Goal: Task Accomplishment & Management: Manage account settings

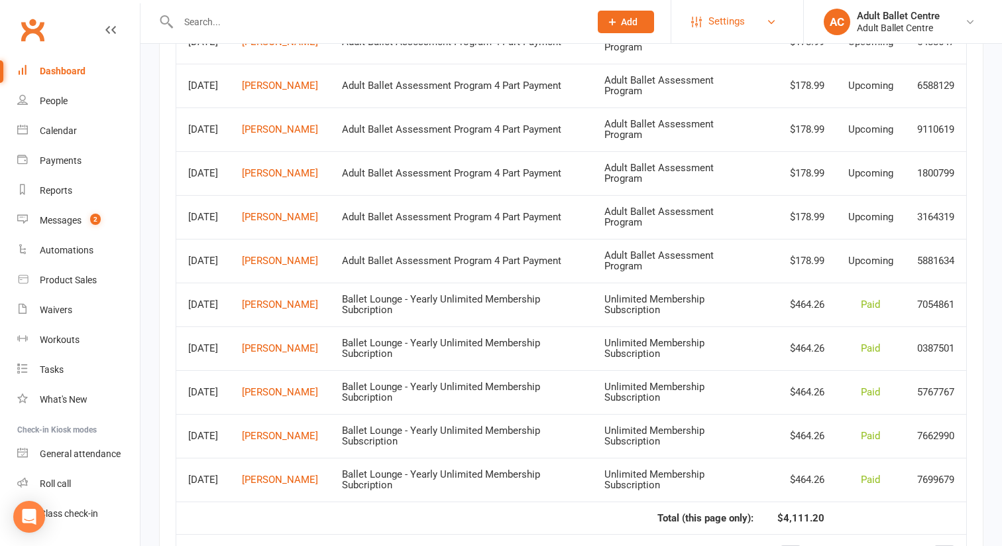
click at [717, 19] on span "Settings" at bounding box center [727, 22] width 36 height 30
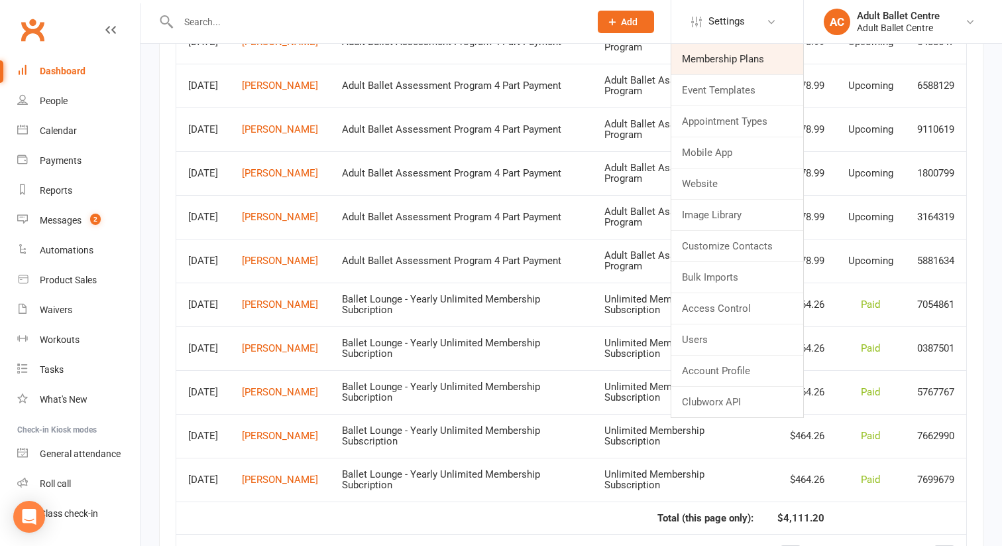
click at [707, 56] on link "Membership Plans" at bounding box center [738, 59] width 132 height 30
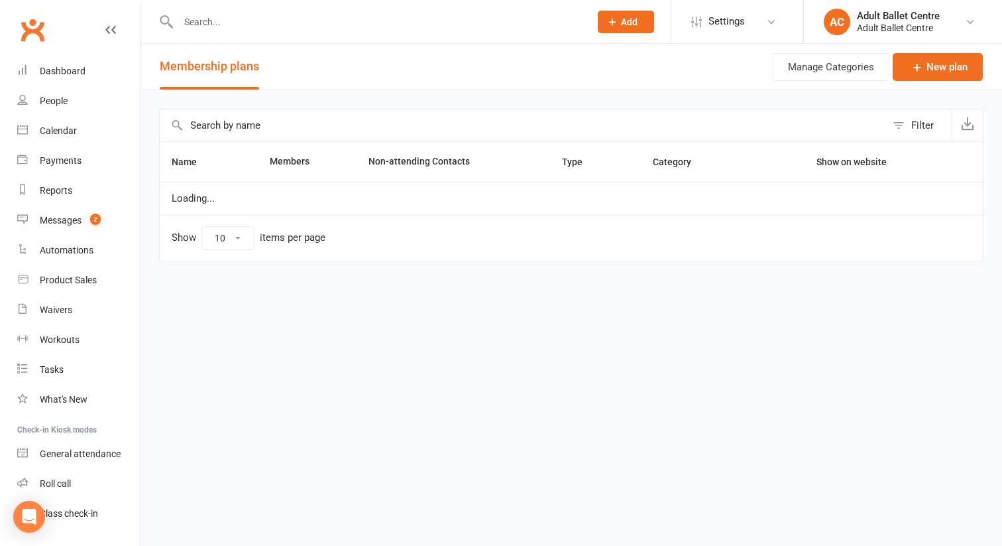
select select "50"
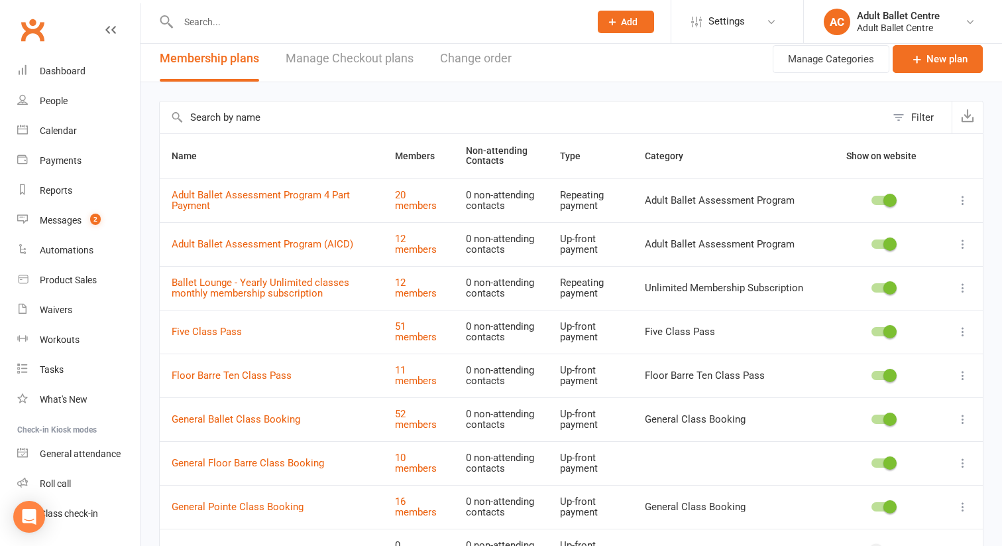
scroll to position [9, 0]
click at [963, 282] on icon at bounding box center [963, 286] width 13 height 13
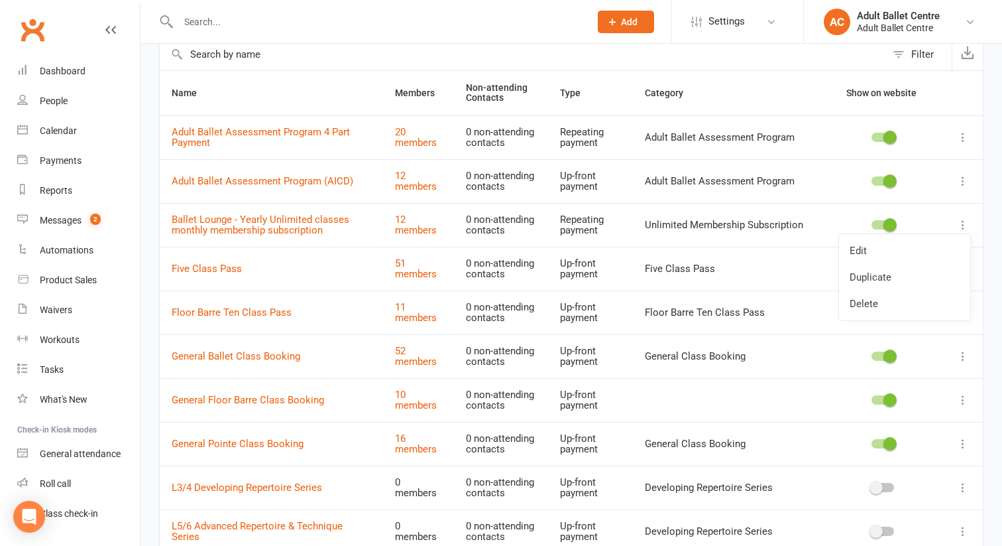
scroll to position [78, 0]
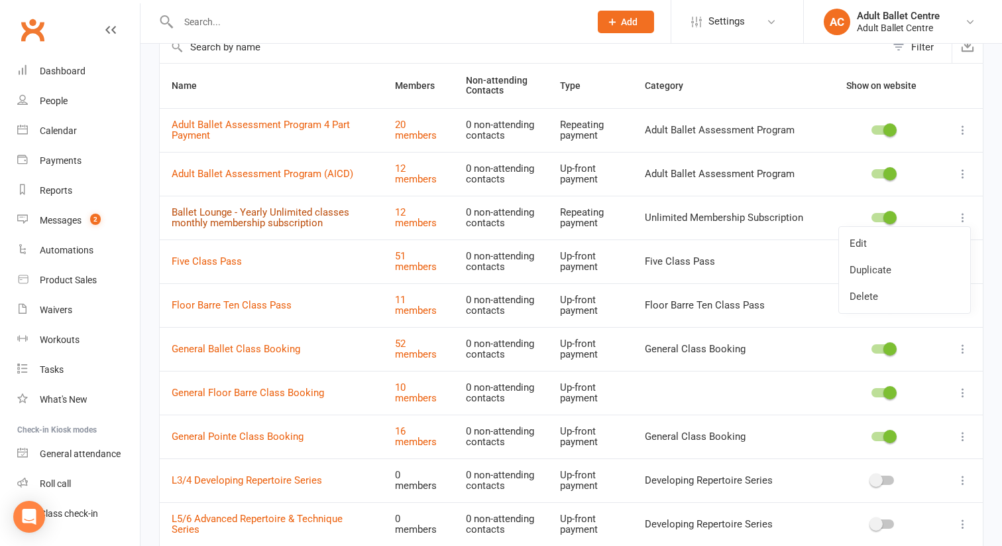
click at [322, 214] on link "Ballet Lounge - Yearly Unlimited classes monthly membership subscription" at bounding box center [261, 217] width 178 height 23
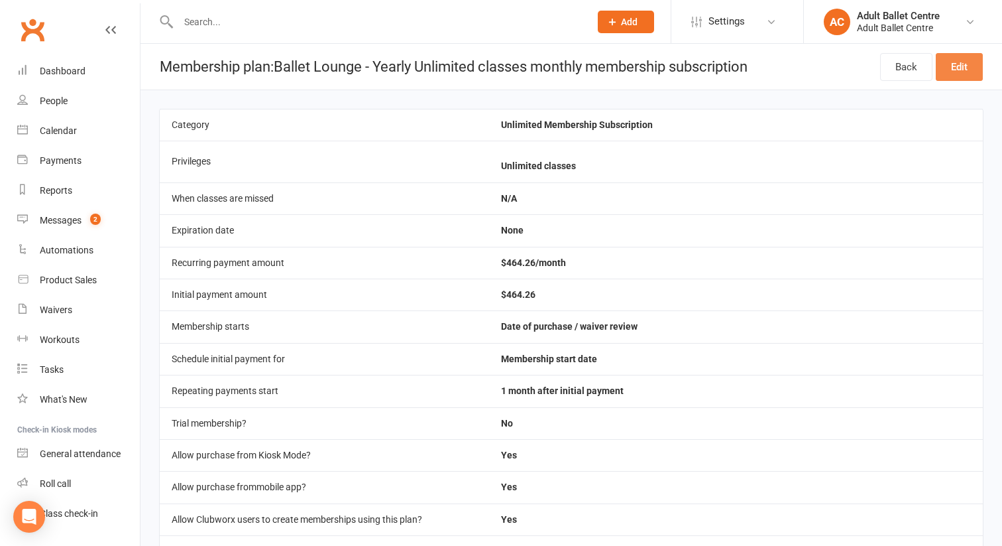
click at [958, 68] on link "Edit" at bounding box center [959, 67] width 47 height 28
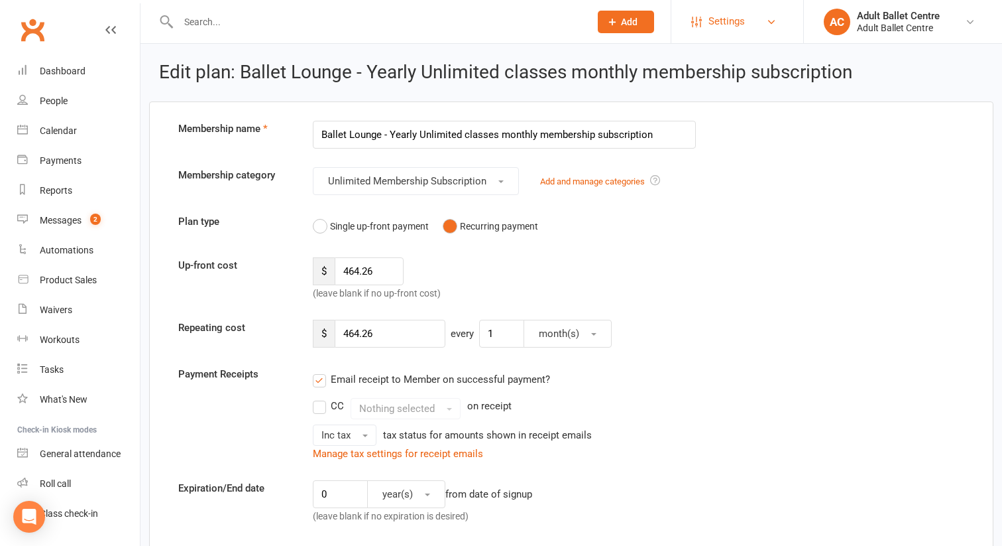
click at [756, 22] on link "Settings" at bounding box center [737, 22] width 92 height 30
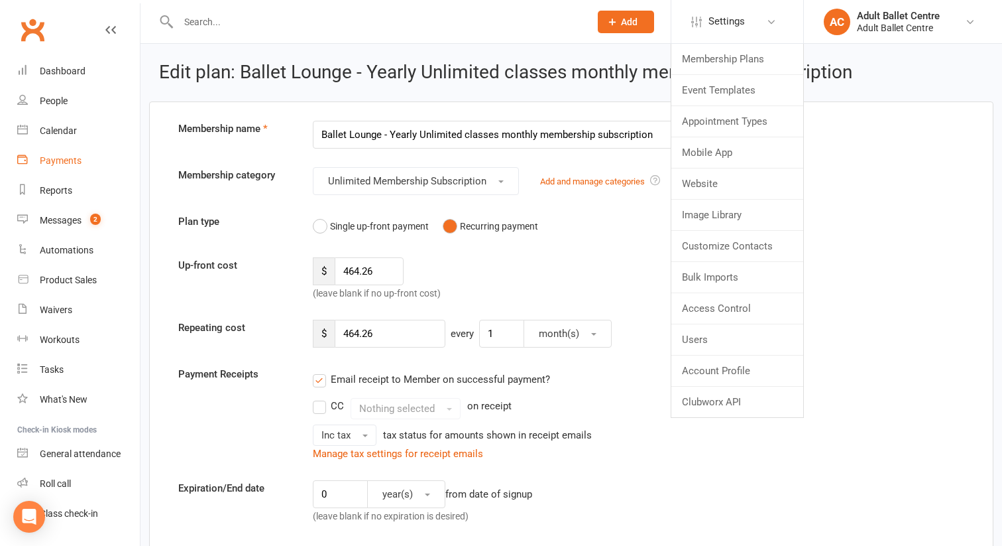
click at [64, 162] on div "Payments" at bounding box center [61, 160] width 42 height 11
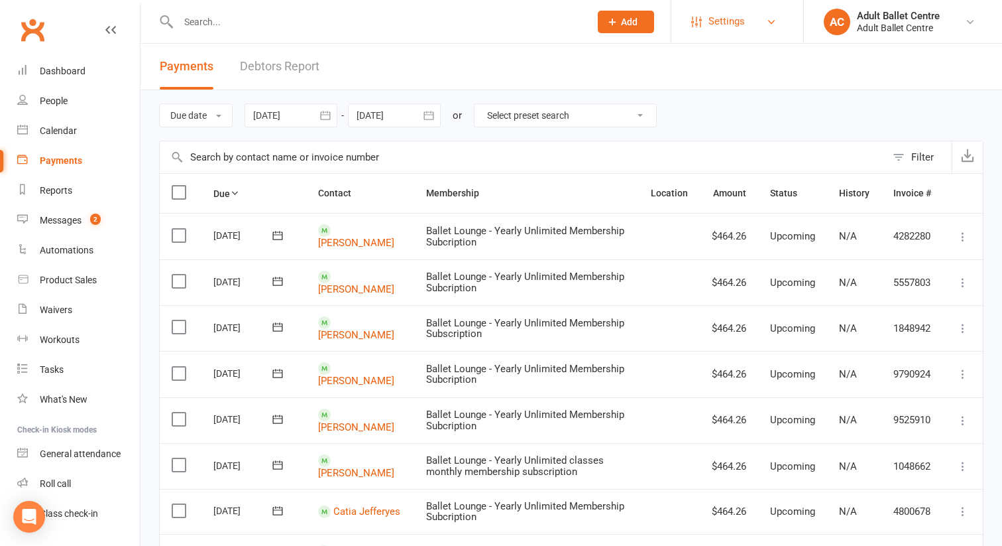
click at [733, 14] on span "Settings" at bounding box center [727, 22] width 36 height 30
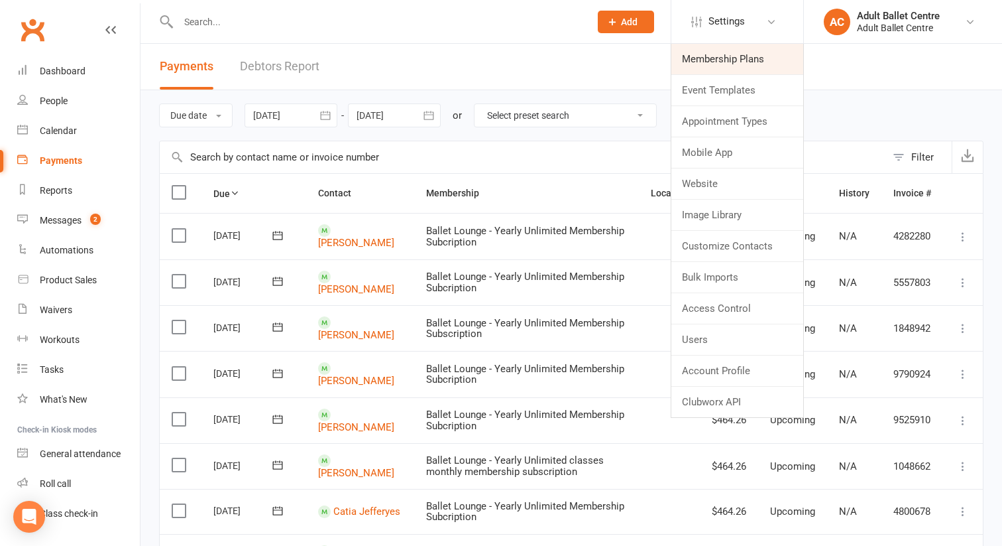
click at [716, 60] on link "Membership Plans" at bounding box center [738, 59] width 132 height 30
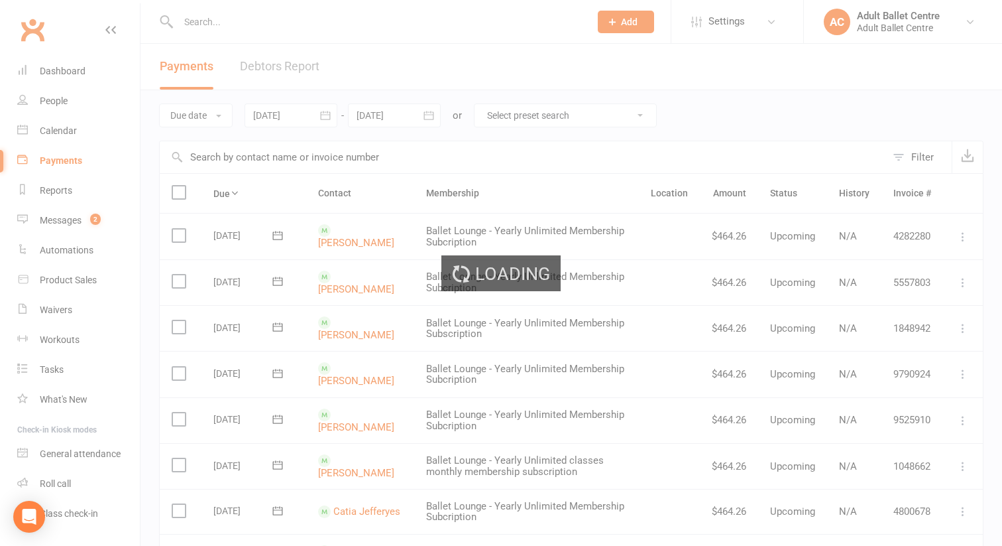
select select "50"
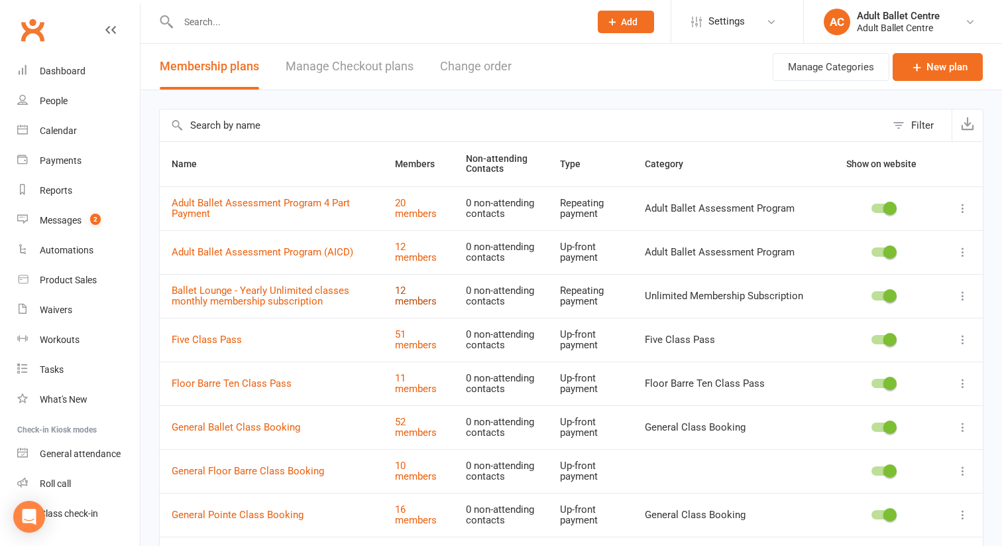
click at [429, 305] on link "12 members" at bounding box center [416, 295] width 42 height 23
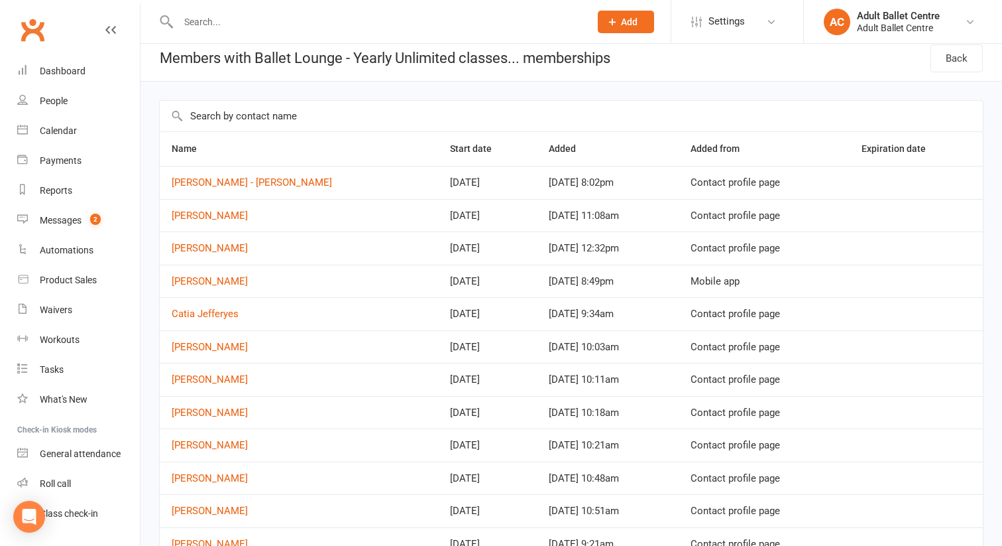
scroll to position [54, 0]
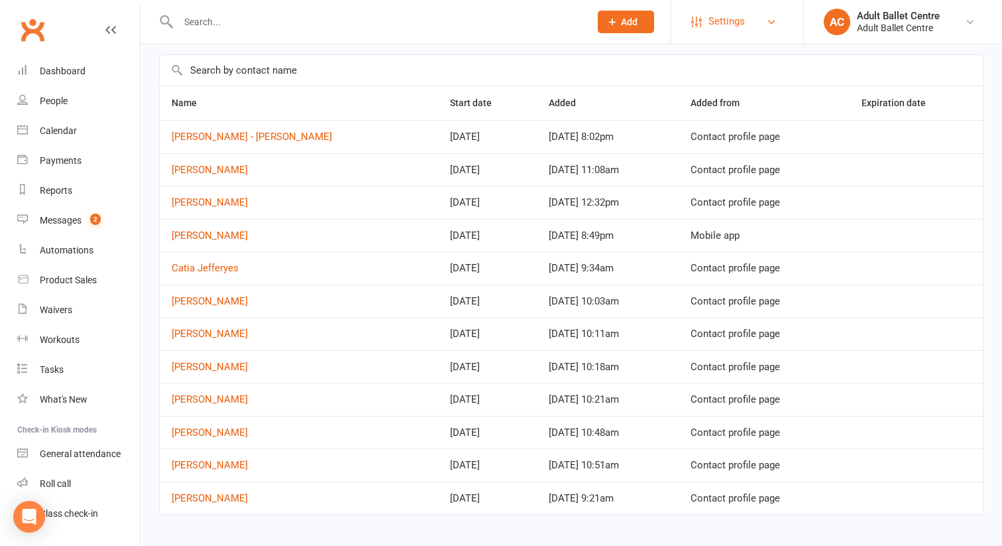
click at [709, 13] on span "Settings" at bounding box center [727, 22] width 36 height 30
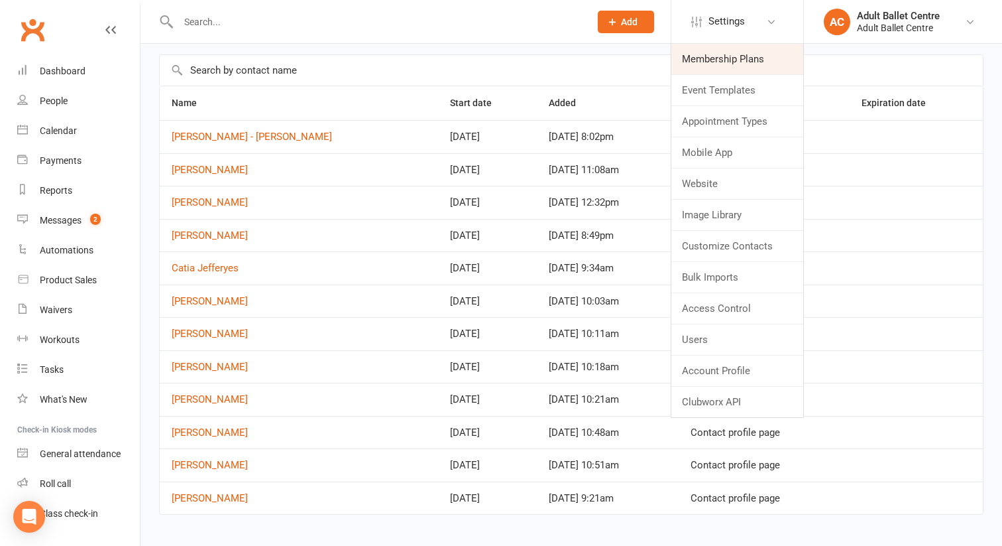
click at [717, 64] on link "Membership Plans" at bounding box center [738, 59] width 132 height 30
select select "50"
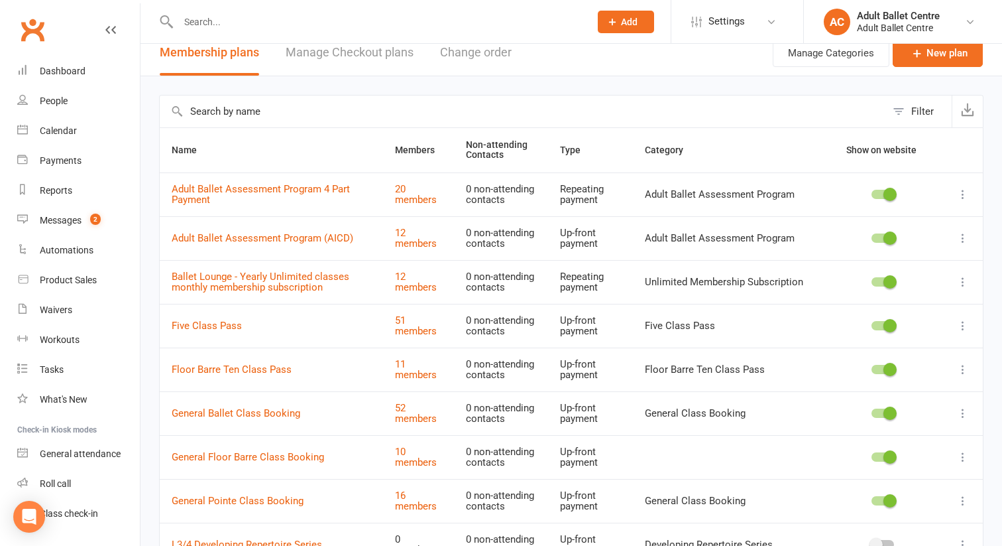
scroll to position [23, 0]
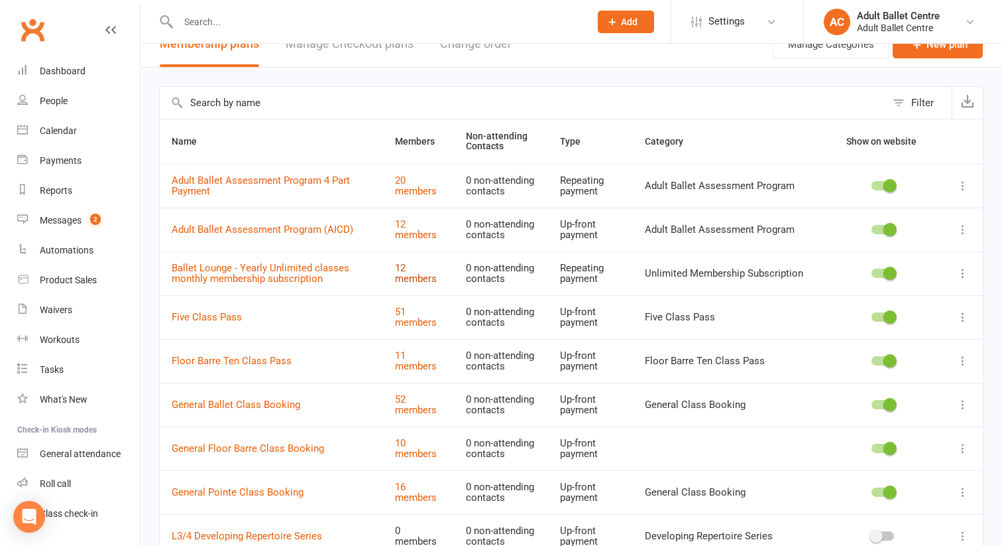
click at [422, 278] on link "12 members" at bounding box center [416, 273] width 42 height 23
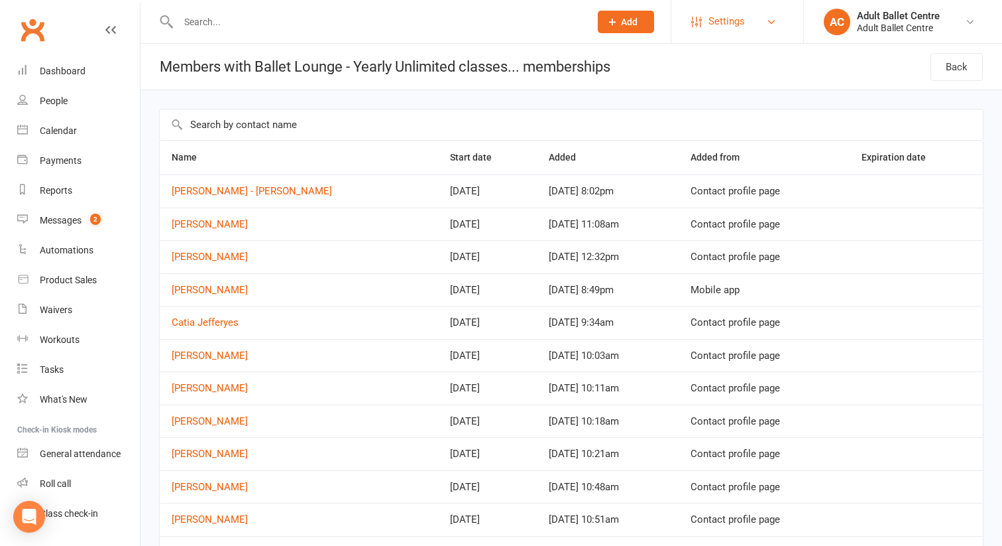
click at [720, 19] on span "Settings" at bounding box center [727, 22] width 36 height 30
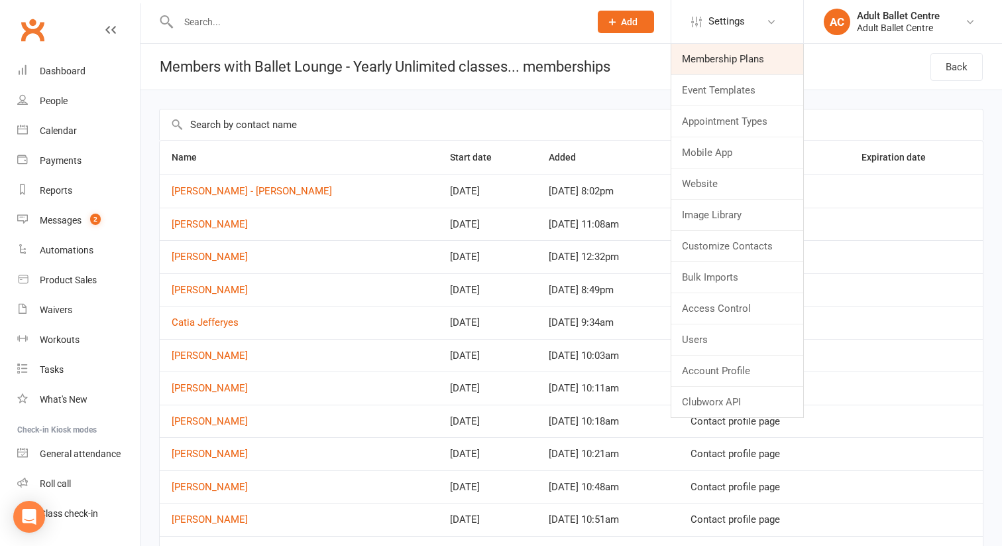
click at [725, 54] on link "Membership Plans" at bounding box center [738, 59] width 132 height 30
select select "50"
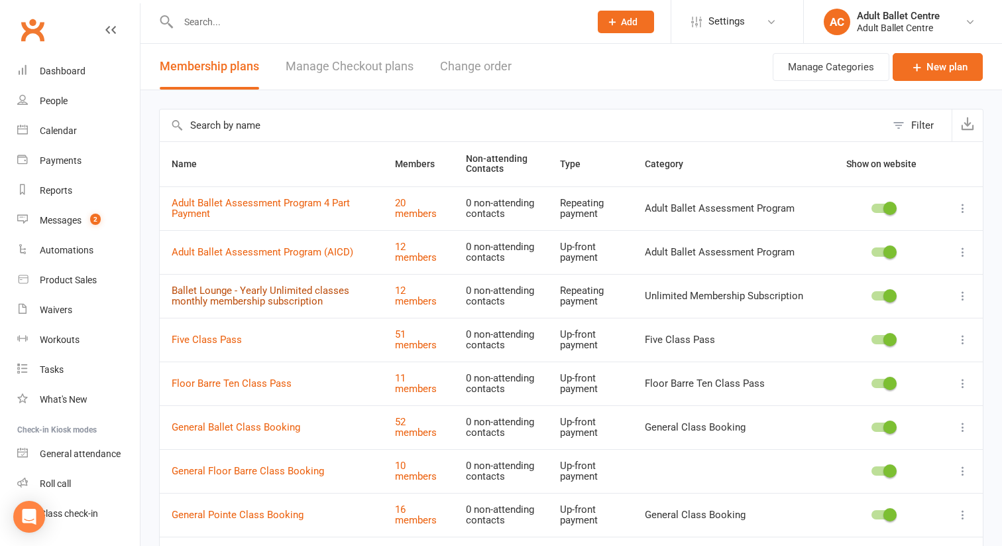
click at [327, 291] on link "Ballet Lounge - Yearly Unlimited classes monthly membership subscription" at bounding box center [261, 295] width 178 height 23
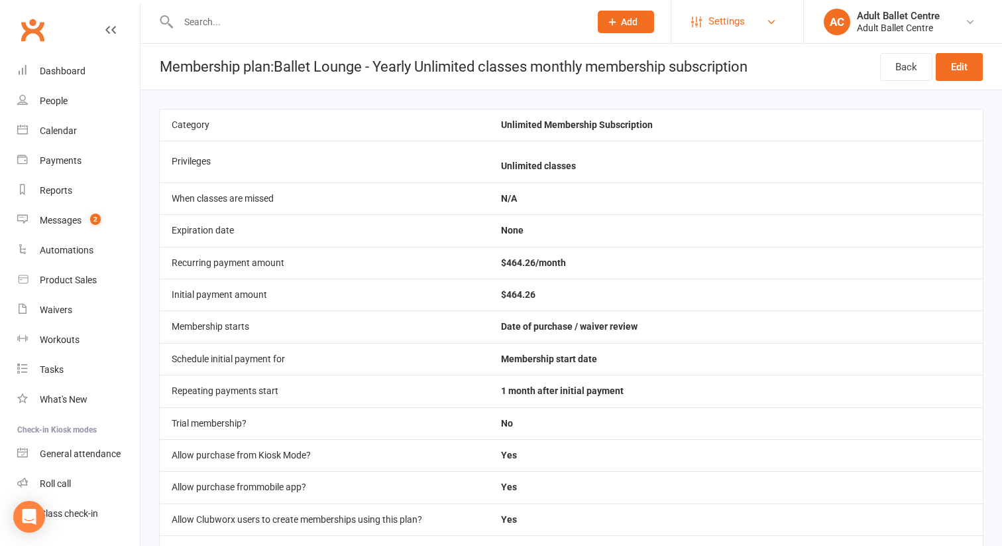
click at [723, 19] on span "Settings" at bounding box center [727, 22] width 36 height 30
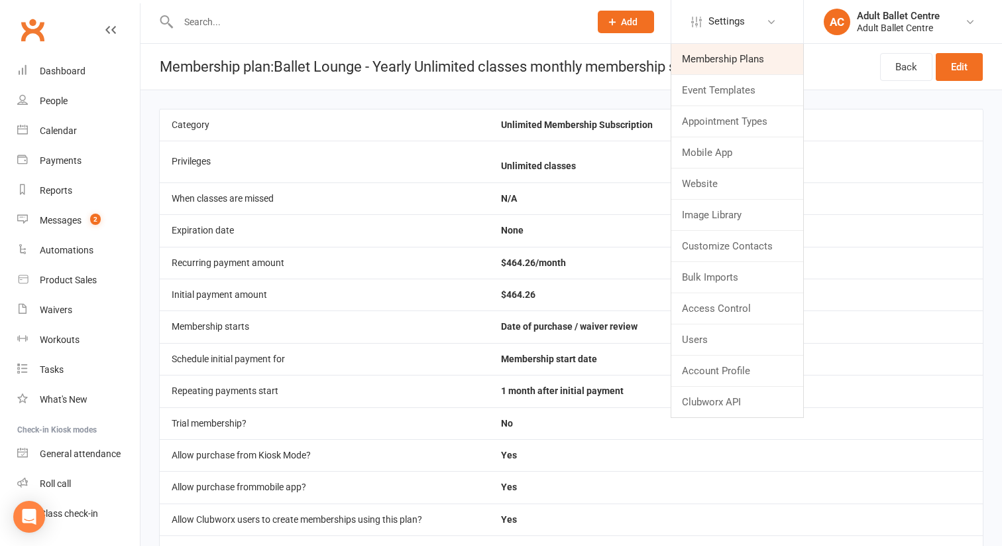
click at [723, 44] on link "Membership Plans" at bounding box center [738, 59] width 132 height 30
select select "50"
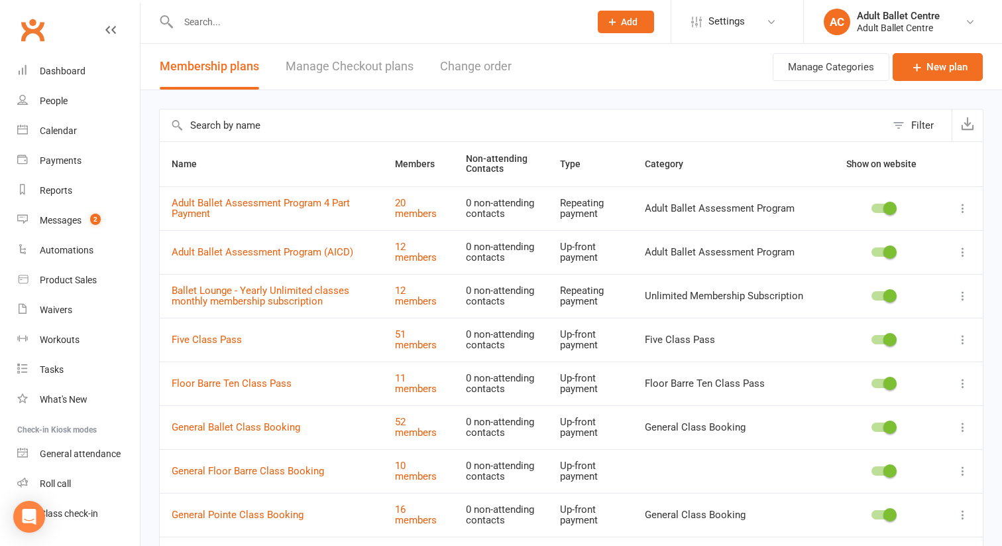
click at [362, 65] on link "Manage Checkout plans" at bounding box center [350, 67] width 128 height 46
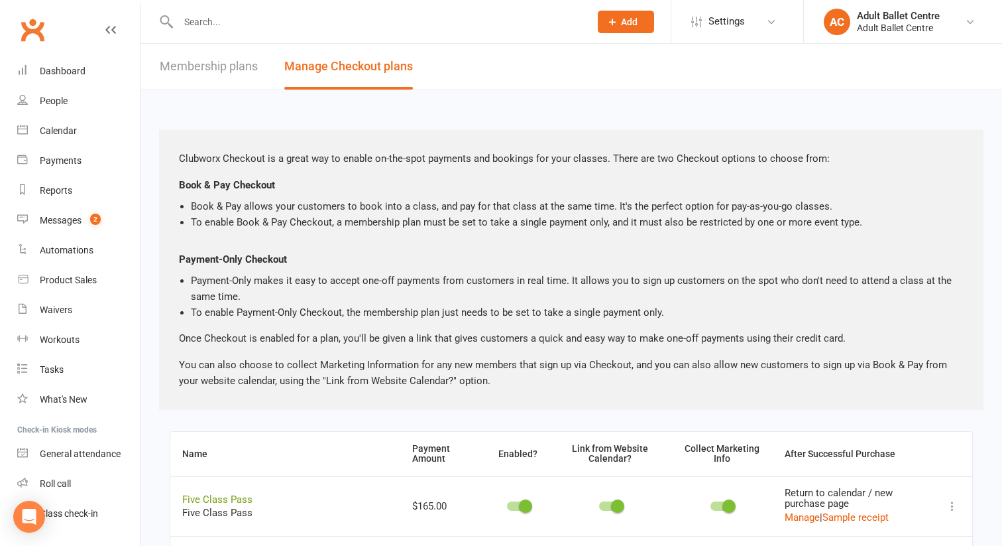
click at [209, 69] on link "Membership plans" at bounding box center [209, 67] width 98 height 46
select select "50"
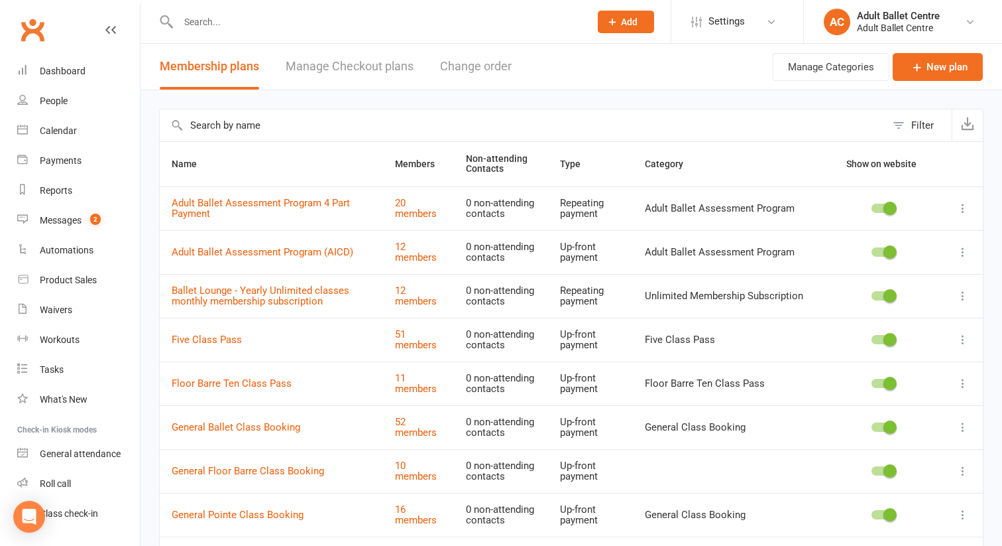
click at [963, 249] on icon at bounding box center [963, 251] width 13 height 13
click at [912, 273] on link "Edit" at bounding box center [904, 278] width 131 height 27
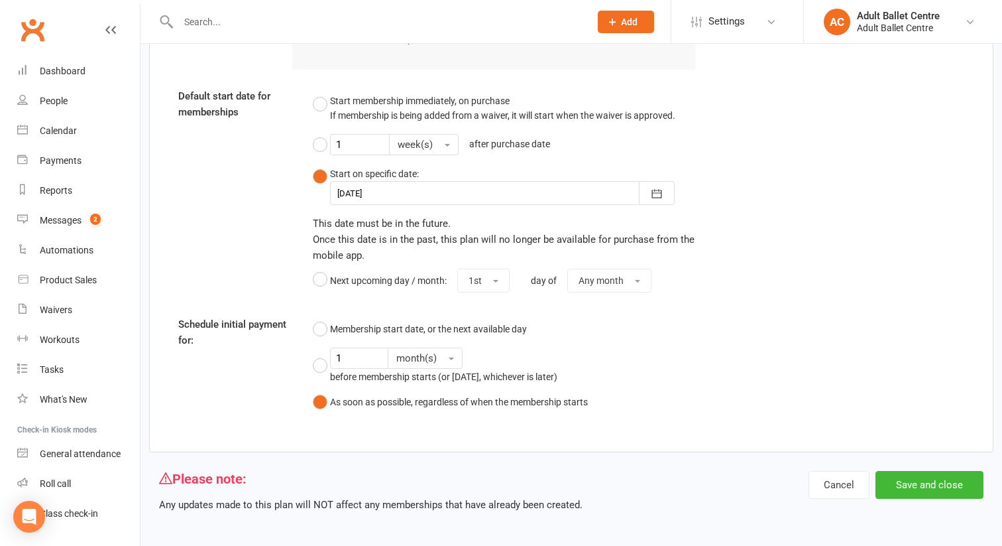
scroll to position [1510, 0]
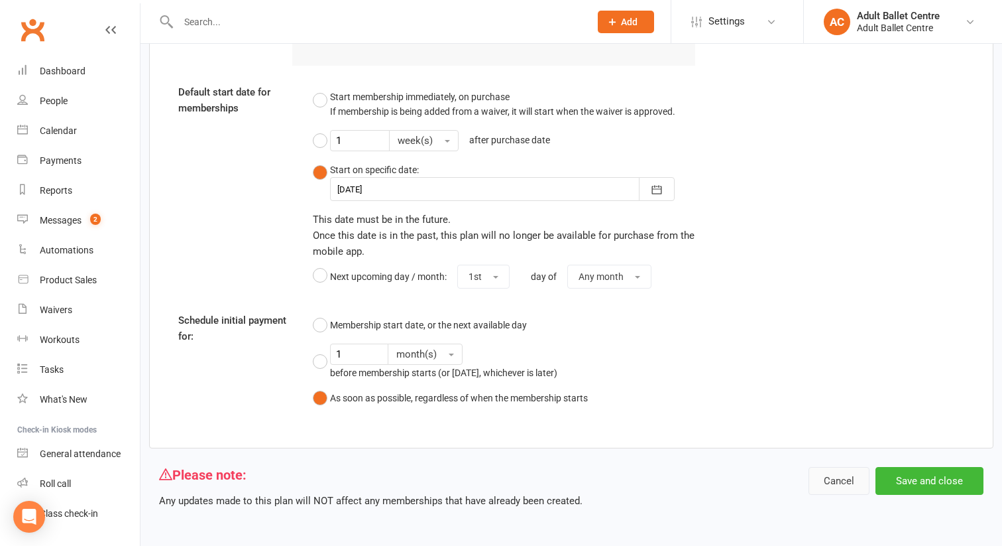
click at [826, 484] on button "Cancel" at bounding box center [839, 481] width 61 height 28
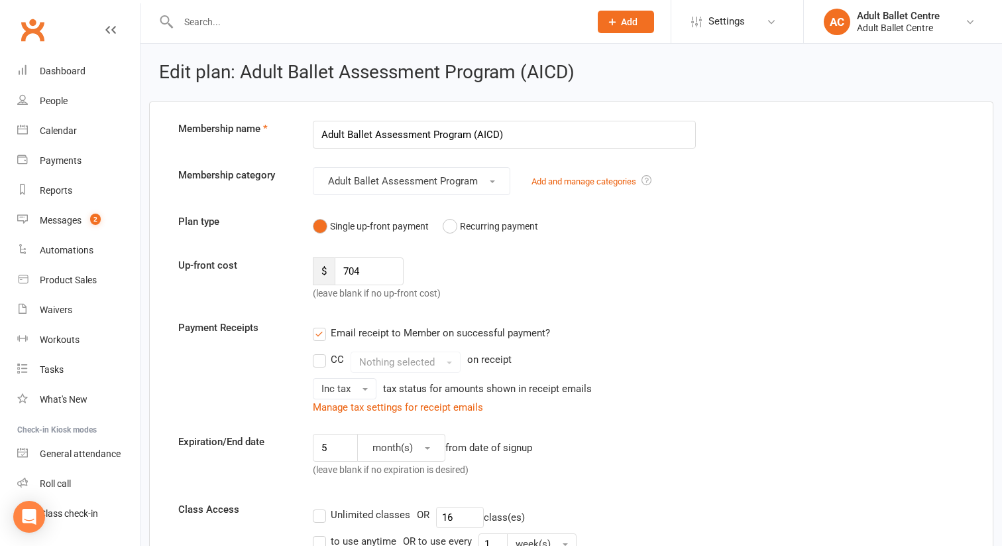
select select "50"
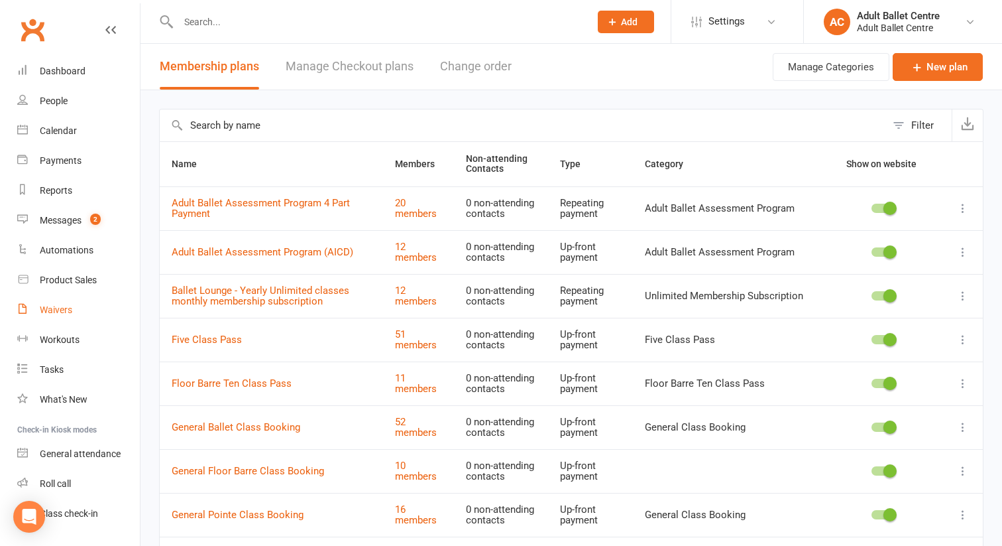
click at [53, 311] on div "Waivers" at bounding box center [56, 309] width 32 height 11
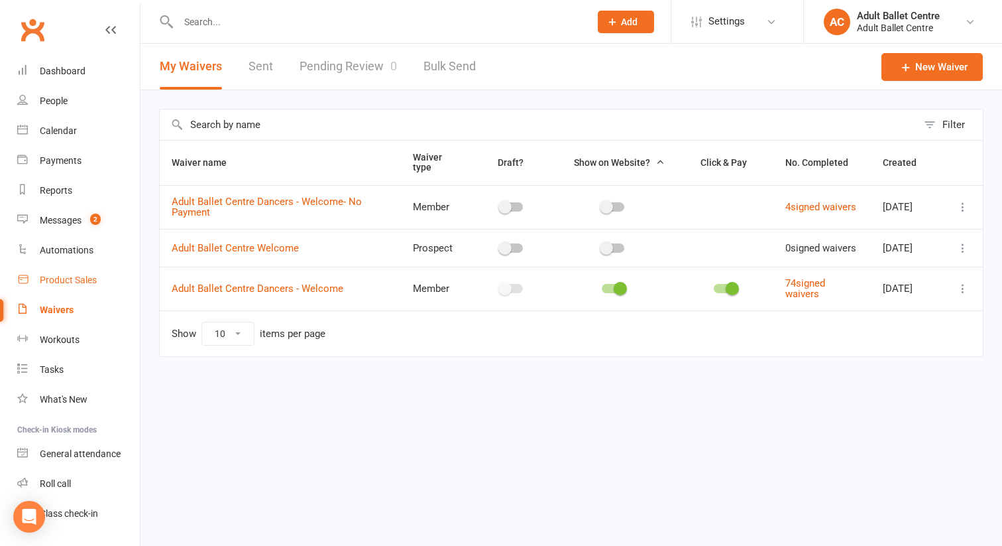
click at [57, 280] on div "Product Sales" at bounding box center [68, 279] width 57 height 11
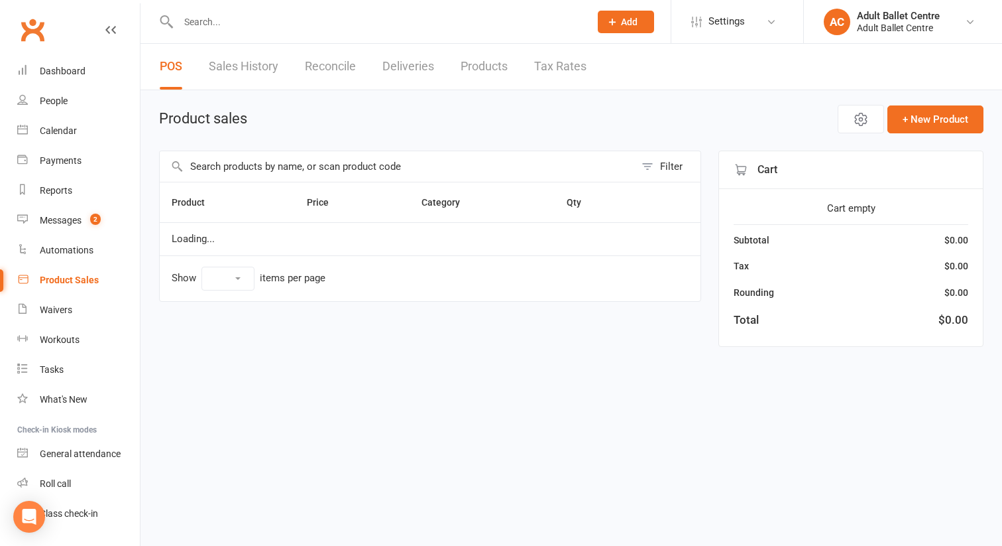
select select "10"
click at [58, 252] on div "Automations" at bounding box center [67, 250] width 54 height 11
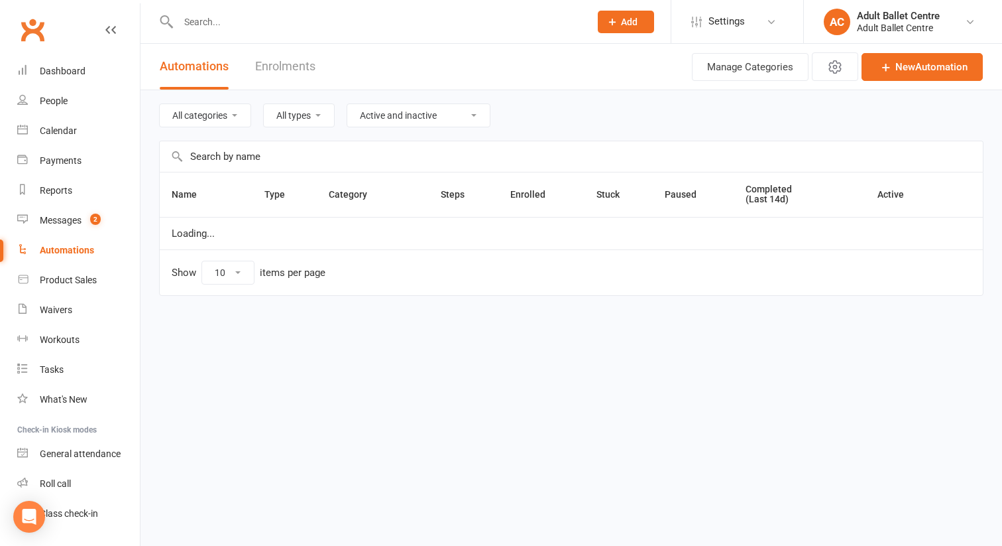
select select "25"
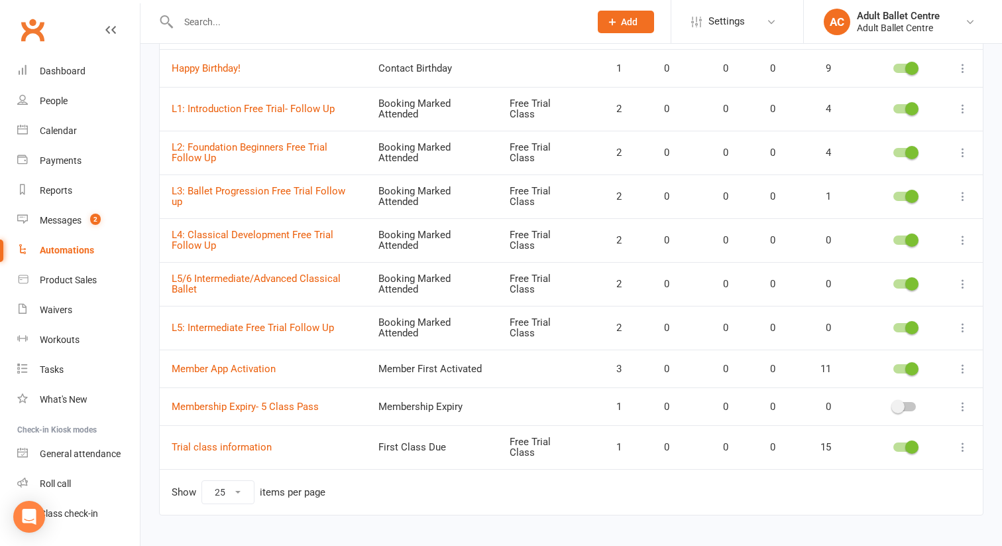
scroll to position [300, 0]
click at [906, 404] on div at bounding box center [905, 404] width 23 height 9
click at [894, 403] on input "checkbox" at bounding box center [894, 403] width 0 height 0
click at [297, 405] on link "Membership Expiry- 5 Class Pass" at bounding box center [245, 405] width 147 height 12
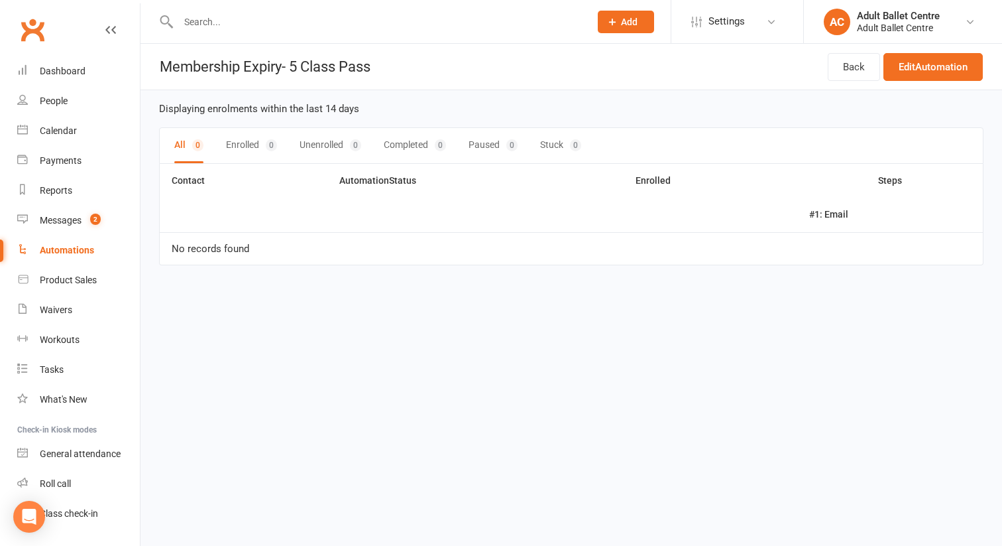
click at [74, 247] on div "Automations" at bounding box center [67, 250] width 54 height 11
select select "25"
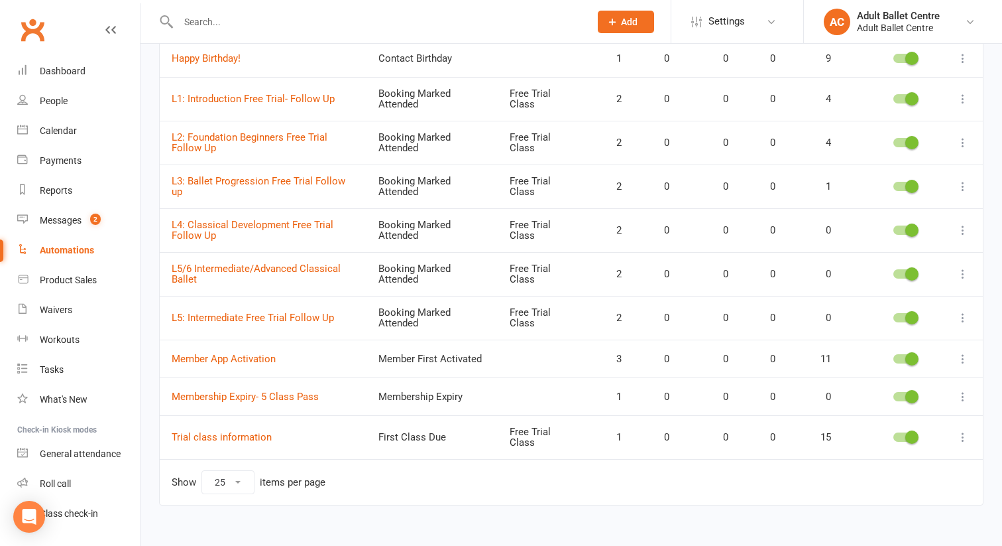
scroll to position [325, 0]
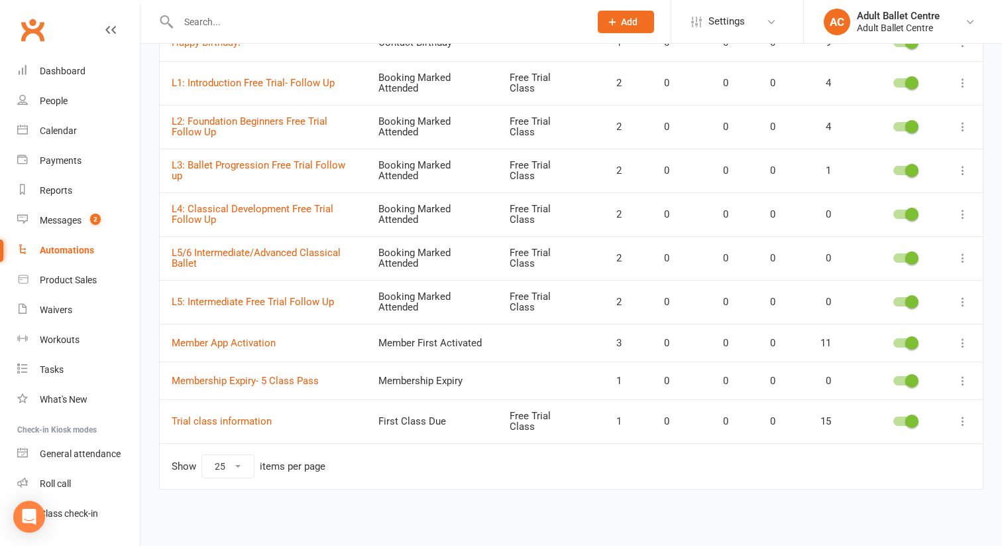
click at [904, 386] on div at bounding box center [904, 381] width 53 height 14
click at [904, 381] on div at bounding box center [905, 380] width 23 height 9
click at [894, 379] on input "checkbox" at bounding box center [894, 379] width 0 height 0
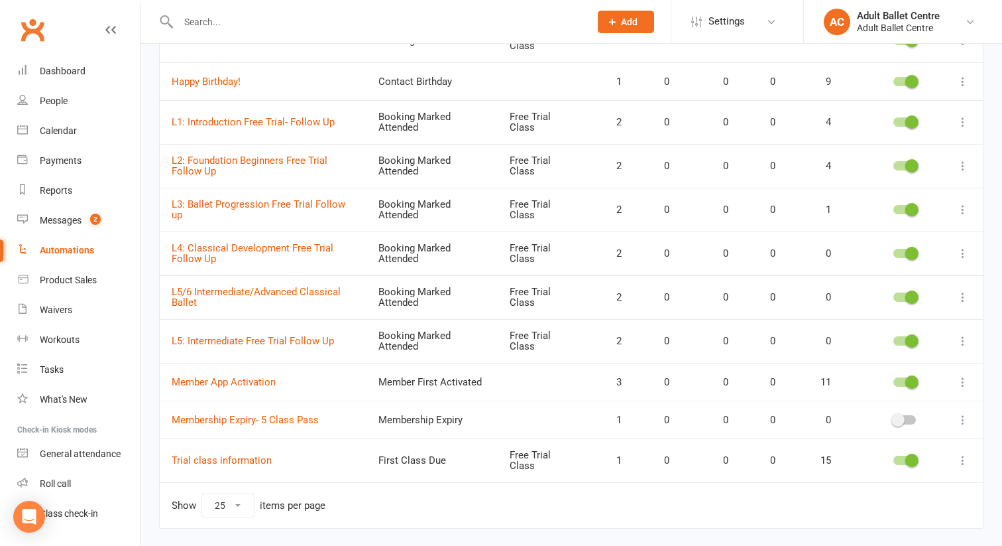
scroll to position [284, 0]
click at [909, 424] on div at bounding box center [905, 420] width 23 height 9
click at [894, 419] on input "checkbox" at bounding box center [894, 419] width 0 height 0
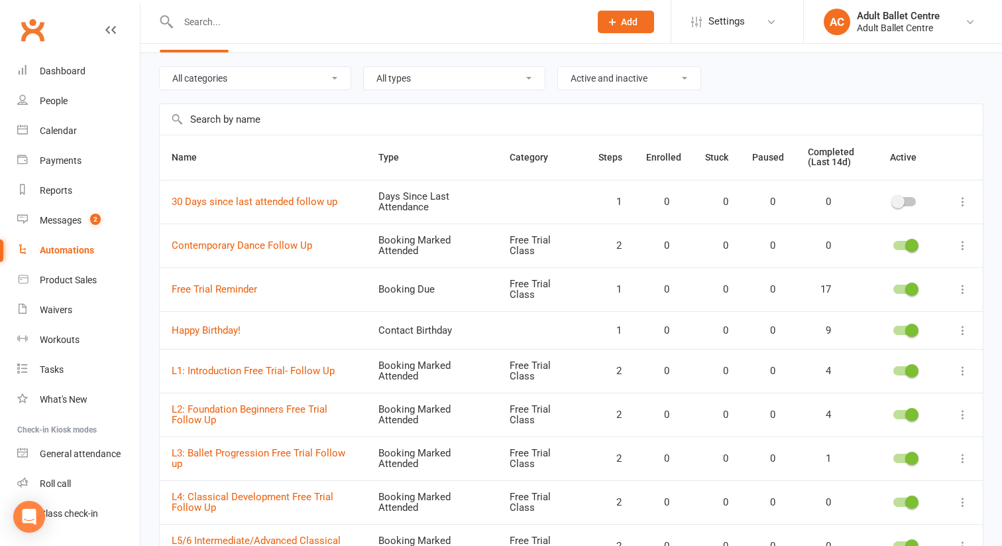
scroll to position [30, 0]
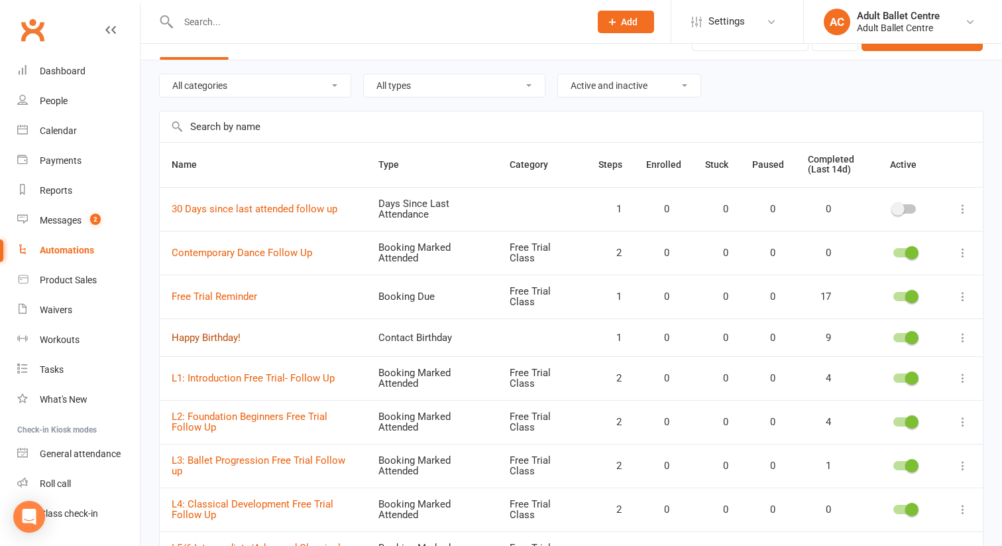
click at [213, 334] on link "Happy Birthday!" at bounding box center [206, 337] width 69 height 12
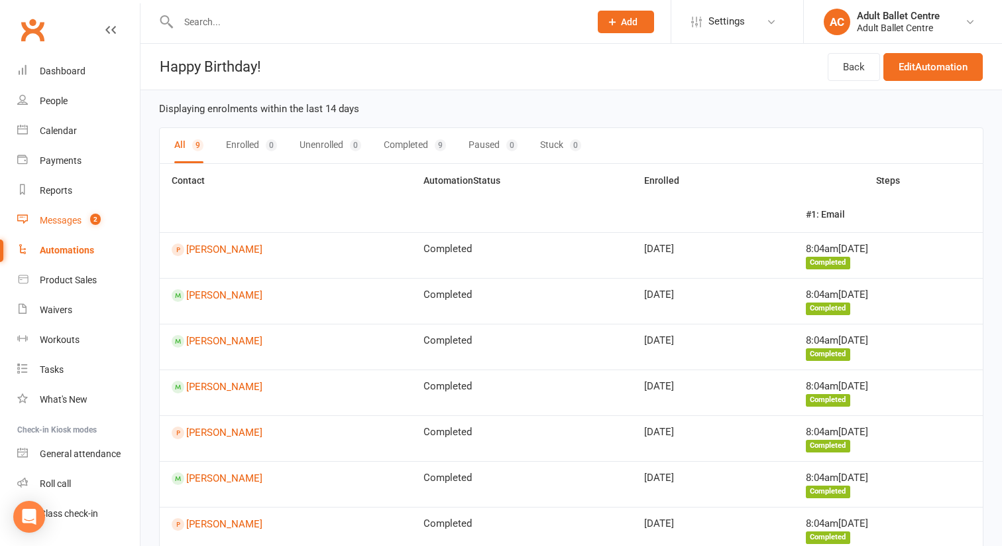
click at [42, 216] on div "Messages" at bounding box center [61, 220] width 42 height 11
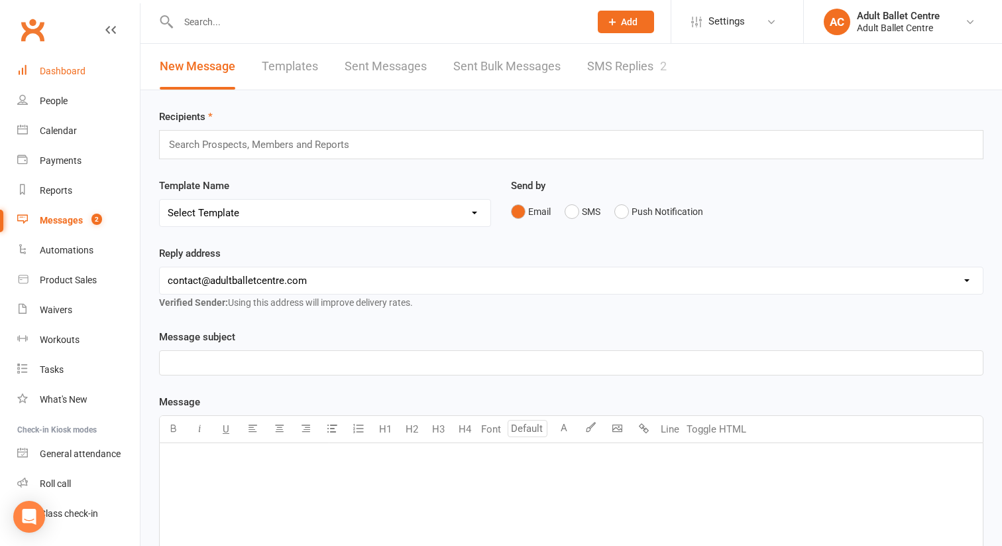
click at [65, 64] on link "Dashboard" at bounding box center [78, 71] width 123 height 30
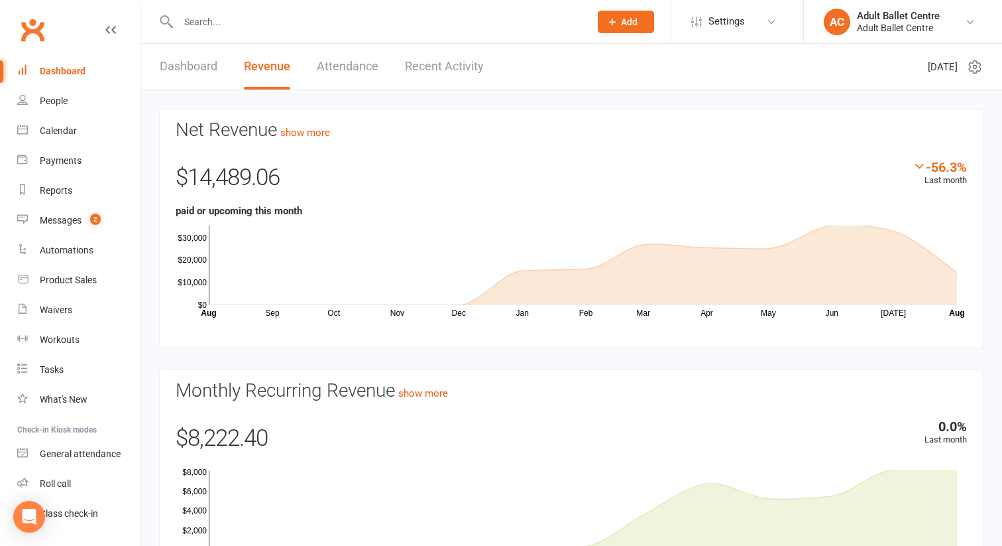
click at [326, 68] on link "Attendance" at bounding box center [348, 67] width 62 height 46
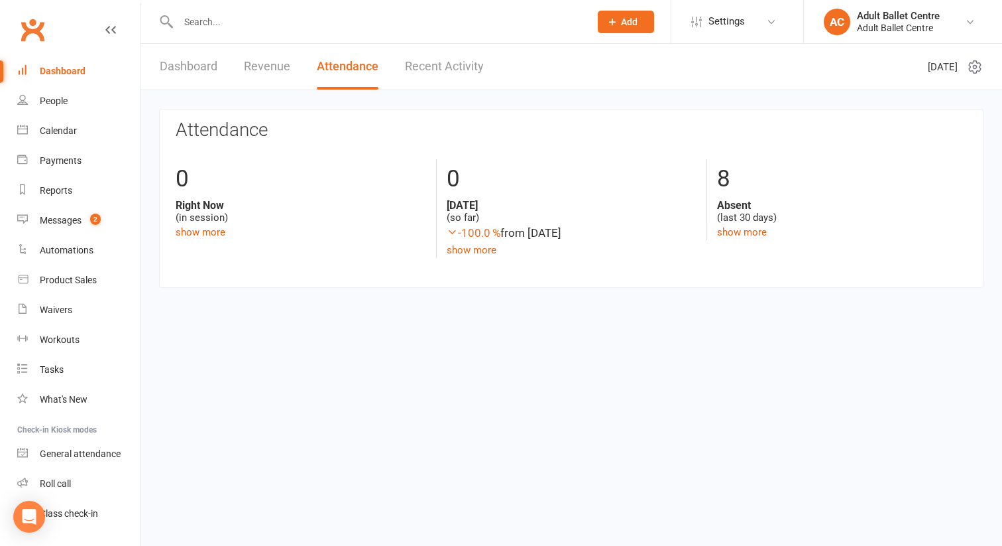
click at [195, 66] on link "Dashboard" at bounding box center [189, 67] width 58 height 46
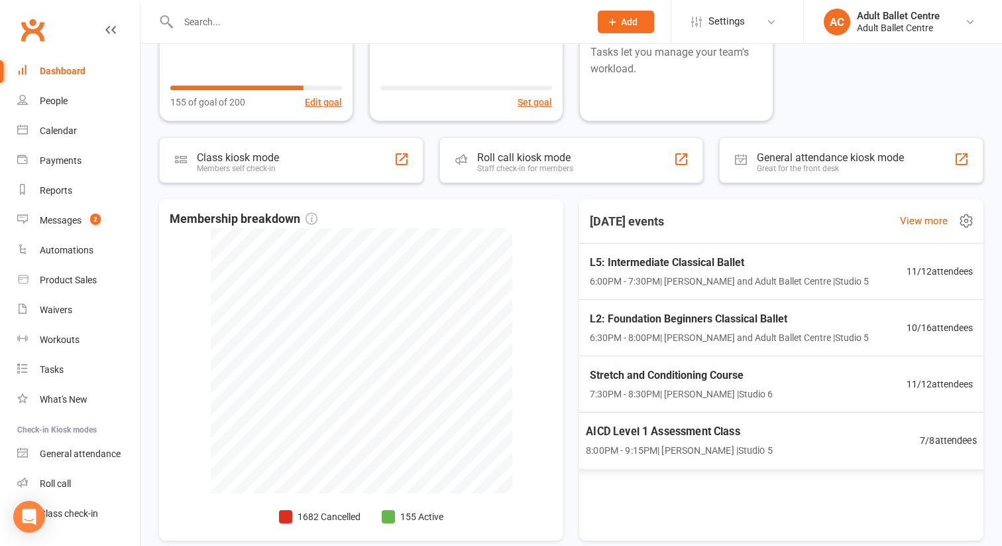
scroll to position [196, 0]
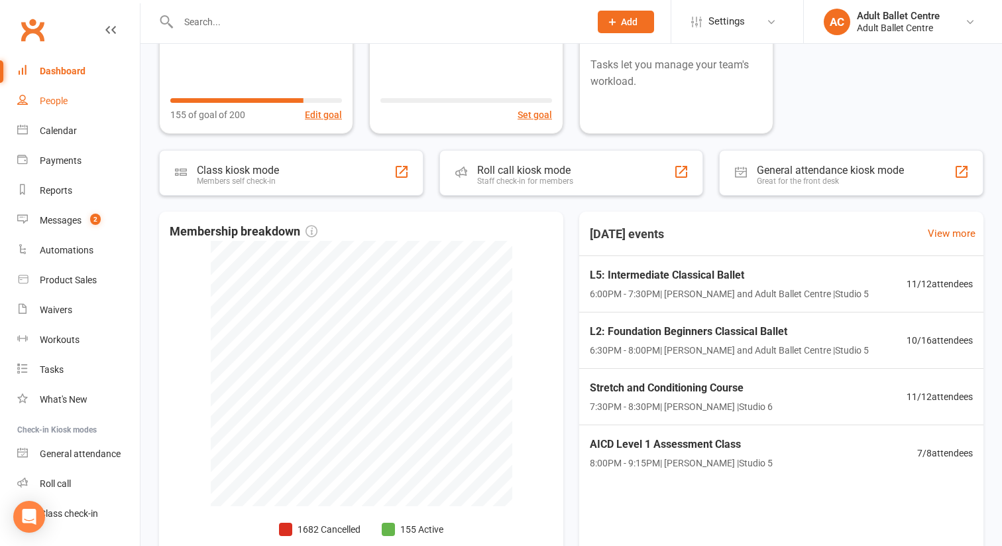
click at [50, 100] on div "People" at bounding box center [54, 100] width 28 height 11
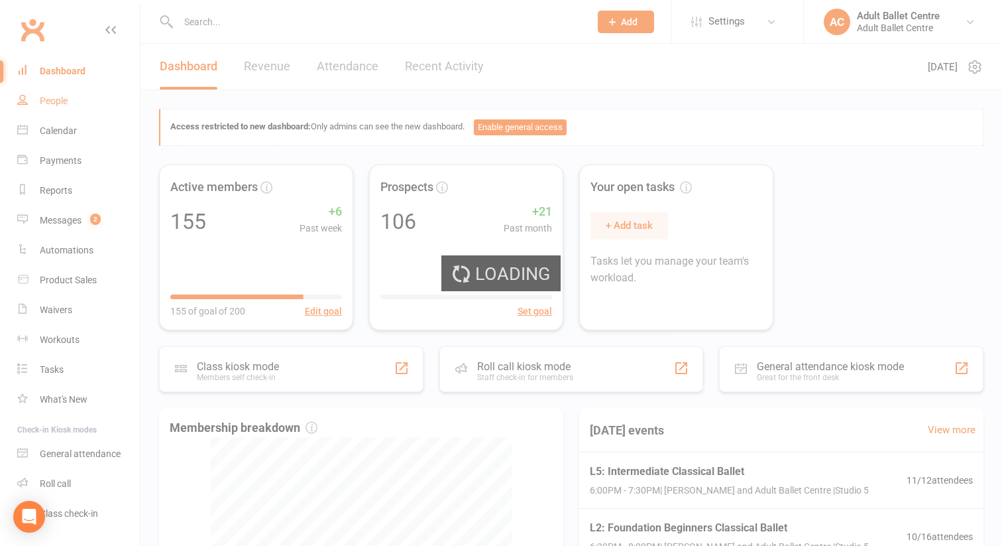
select select "100"
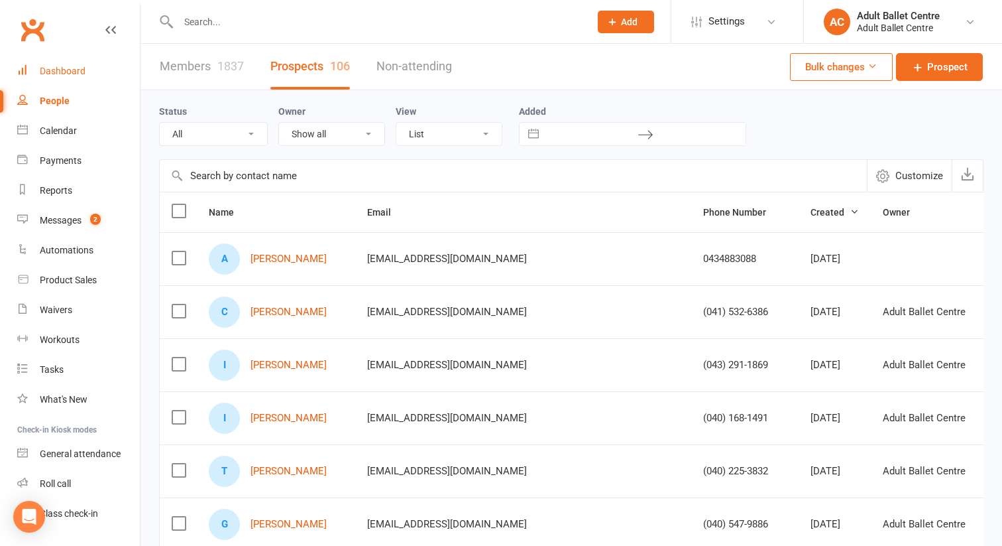
click at [62, 67] on div "Dashboard" at bounding box center [63, 71] width 46 height 11
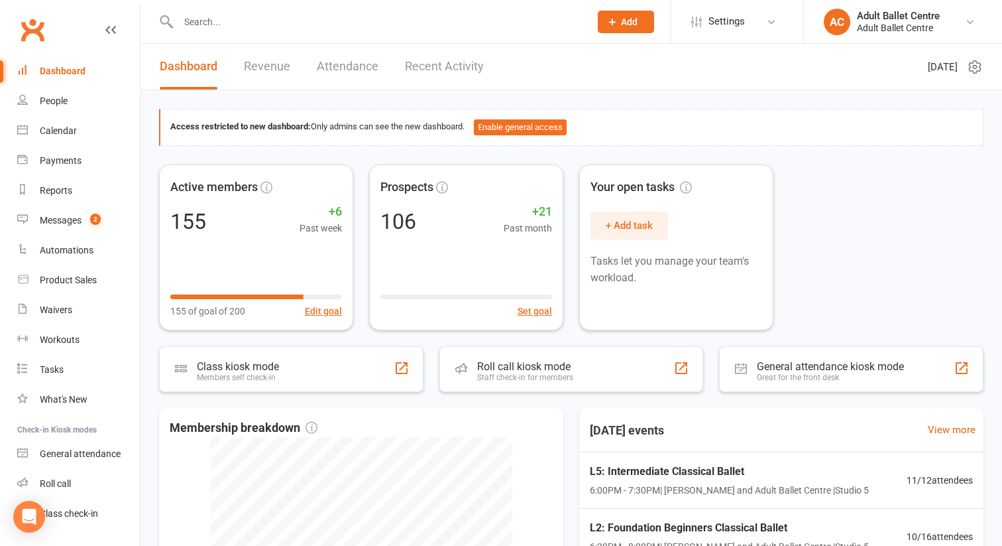
click at [251, 67] on link "Revenue" at bounding box center [267, 67] width 46 height 46
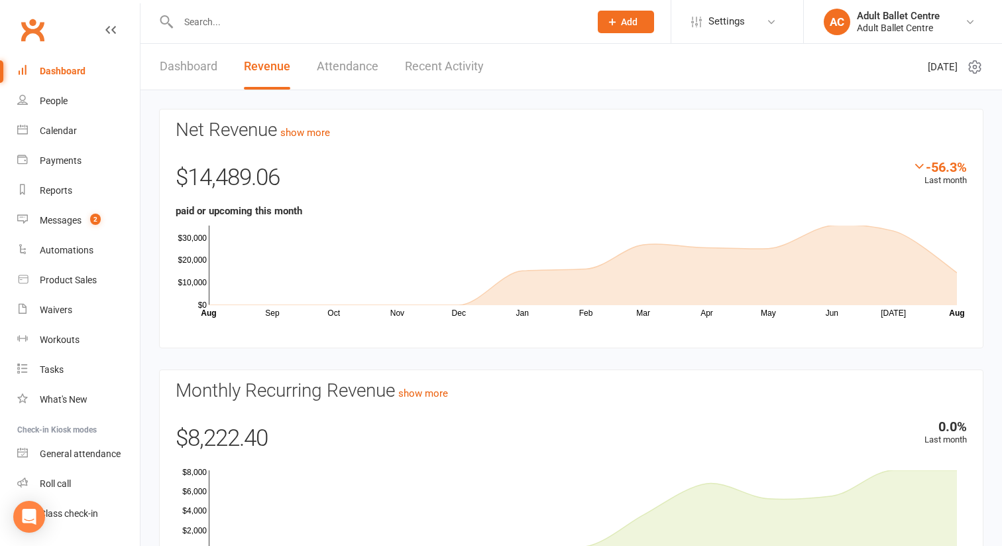
click at [59, 78] on link "Dashboard" at bounding box center [78, 71] width 123 height 30
click at [727, 18] on span "Settings" at bounding box center [727, 22] width 36 height 30
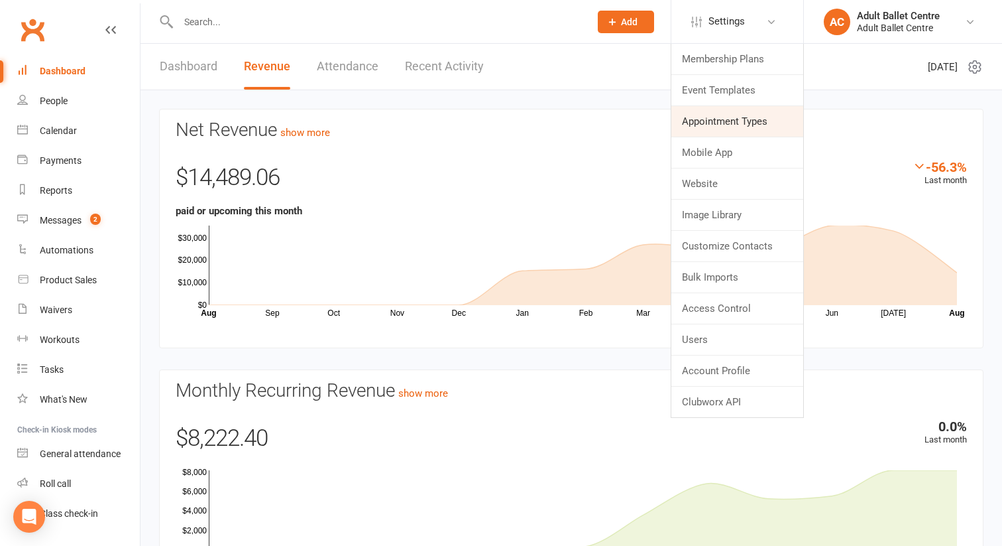
click at [714, 123] on link "Appointment Types" at bounding box center [738, 121] width 132 height 30
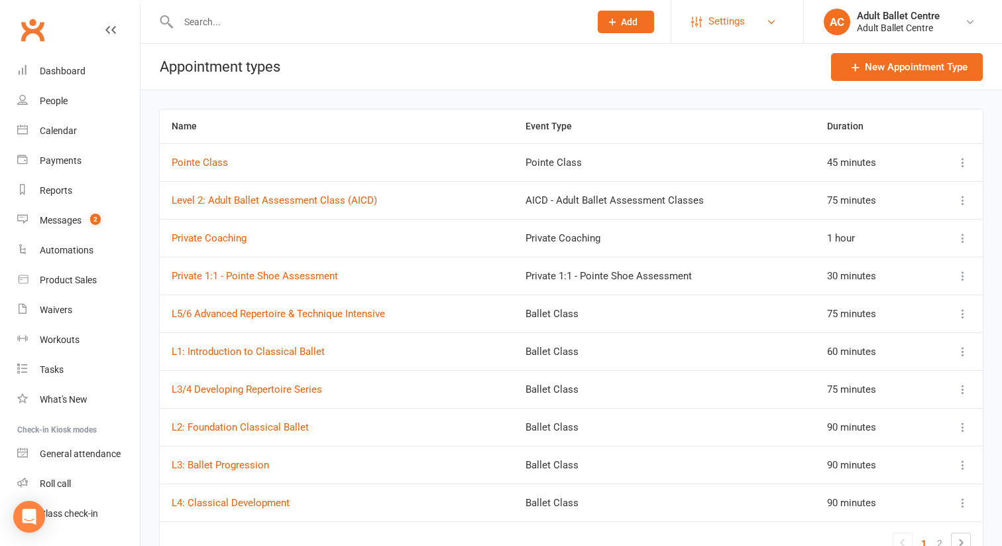
click at [725, 25] on span "Settings" at bounding box center [727, 22] width 36 height 30
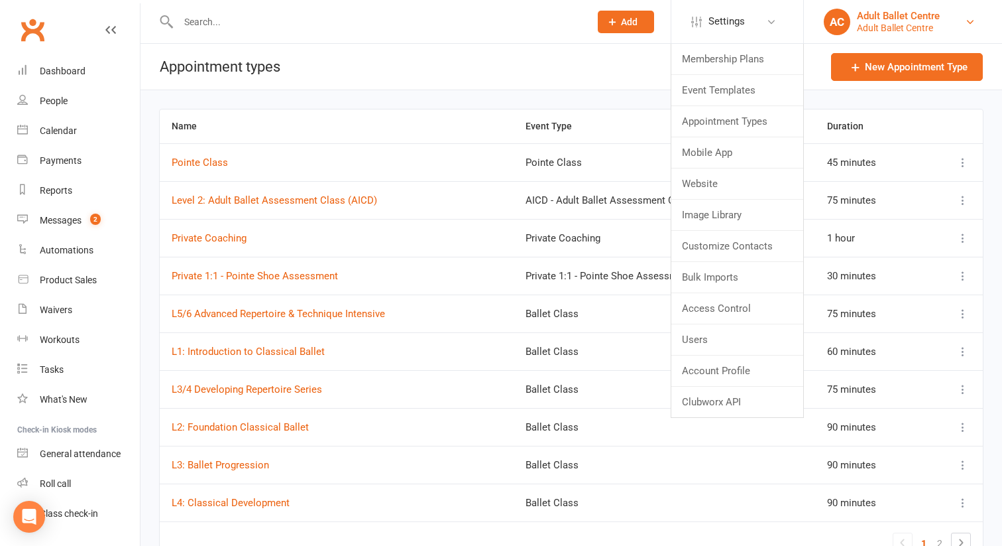
click at [925, 32] on div "Adult Ballet Centre" at bounding box center [898, 28] width 83 height 12
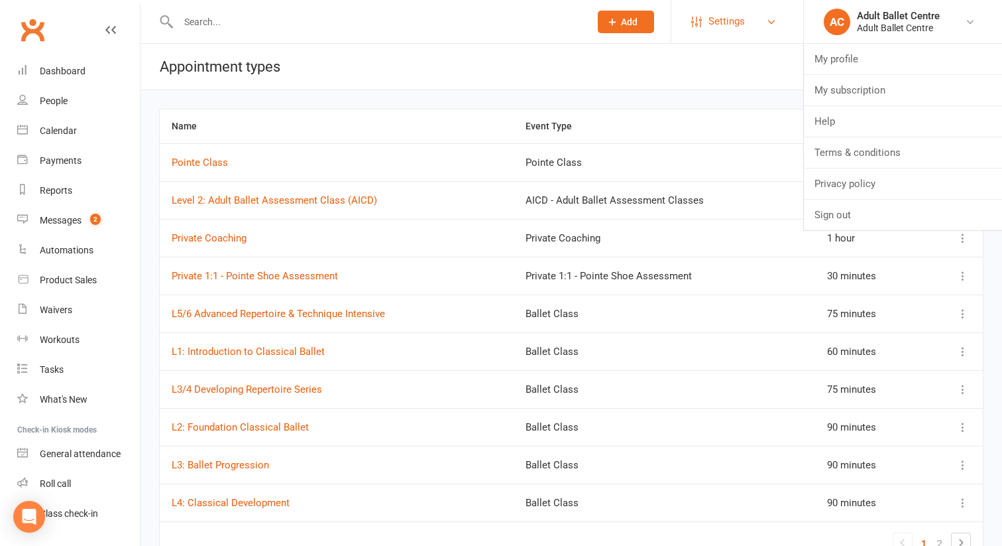
click at [738, 29] on span "Settings" at bounding box center [727, 22] width 36 height 30
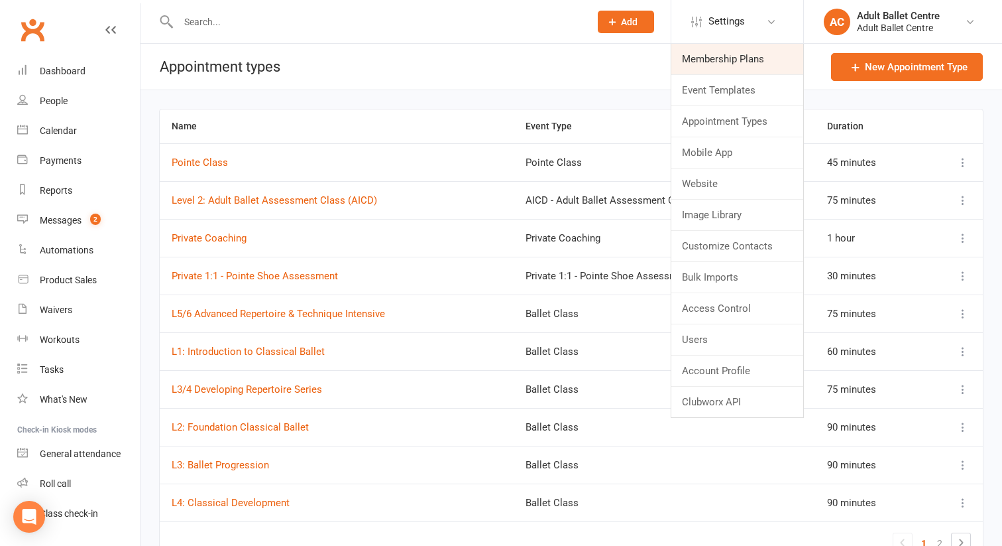
click at [702, 51] on link "Membership Plans" at bounding box center [738, 59] width 132 height 30
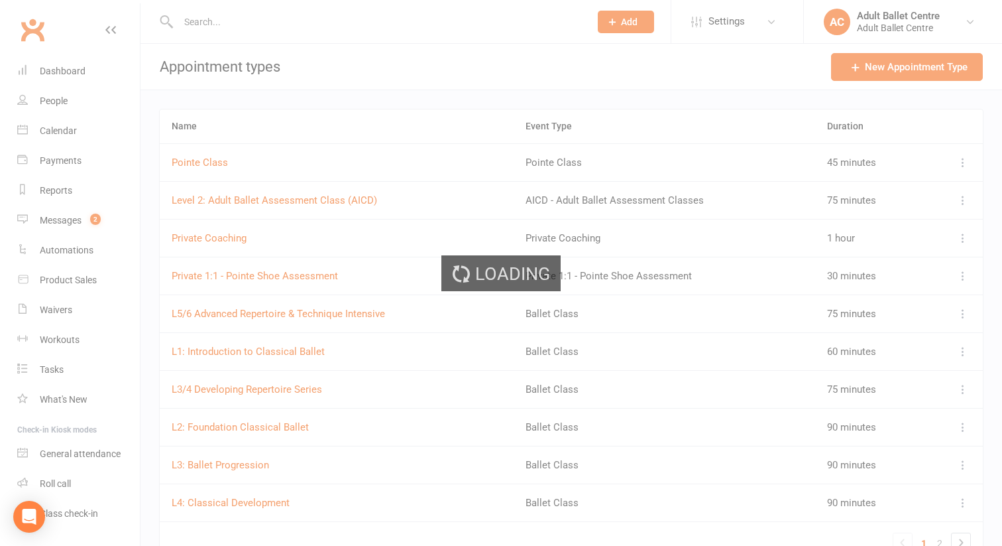
select select "50"
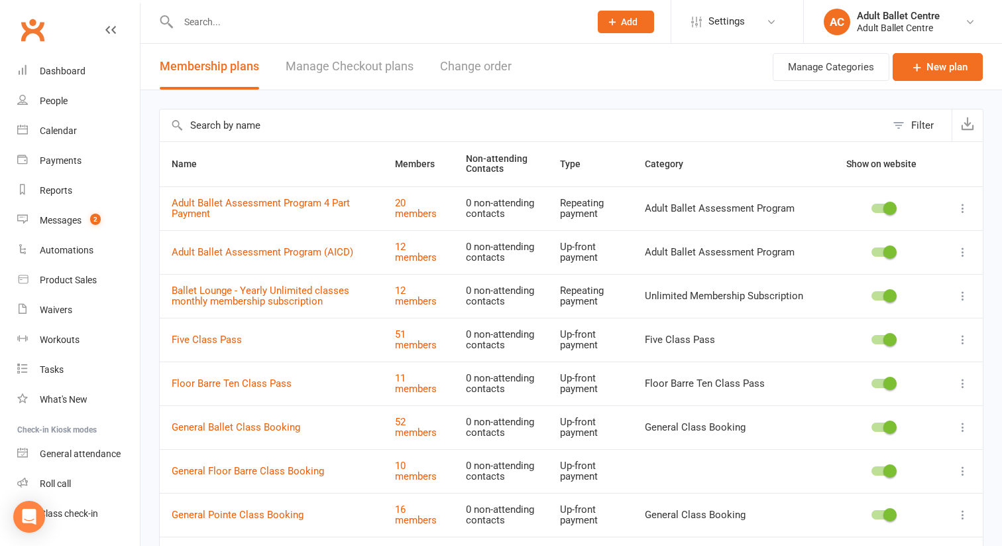
click at [381, 68] on link "Manage Checkout plans" at bounding box center [350, 67] width 128 height 46
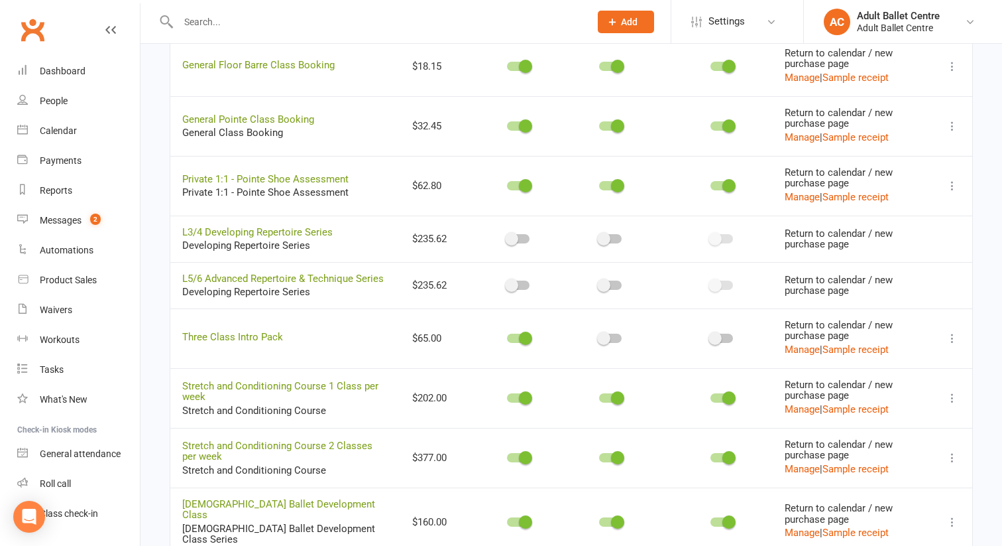
scroll to position [914, 0]
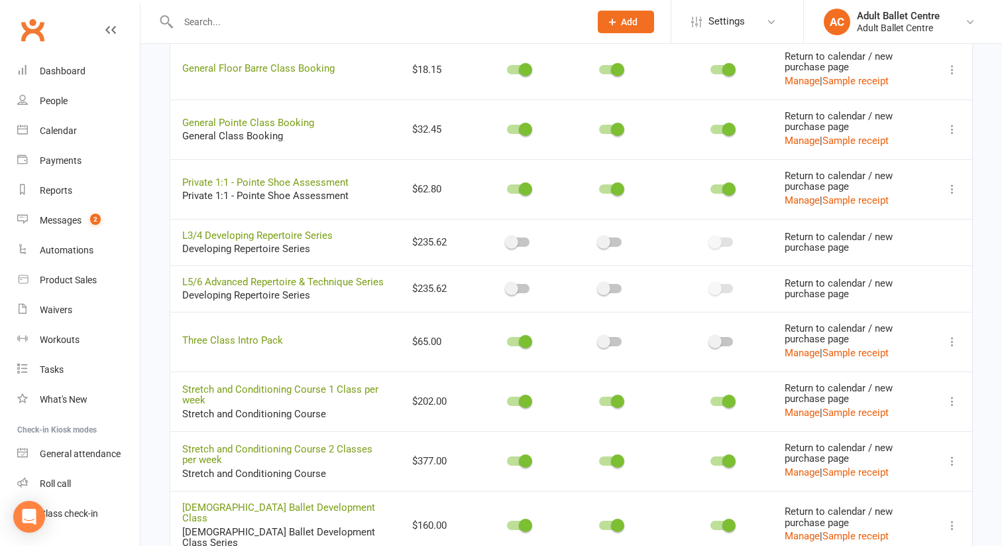
click at [505, 477] on td at bounding box center [518, 461] width 63 height 60
click at [507, 465] on div at bounding box center [518, 460] width 23 height 9
click at [507, 459] on input "checkbox" at bounding box center [507, 459] width 0 height 0
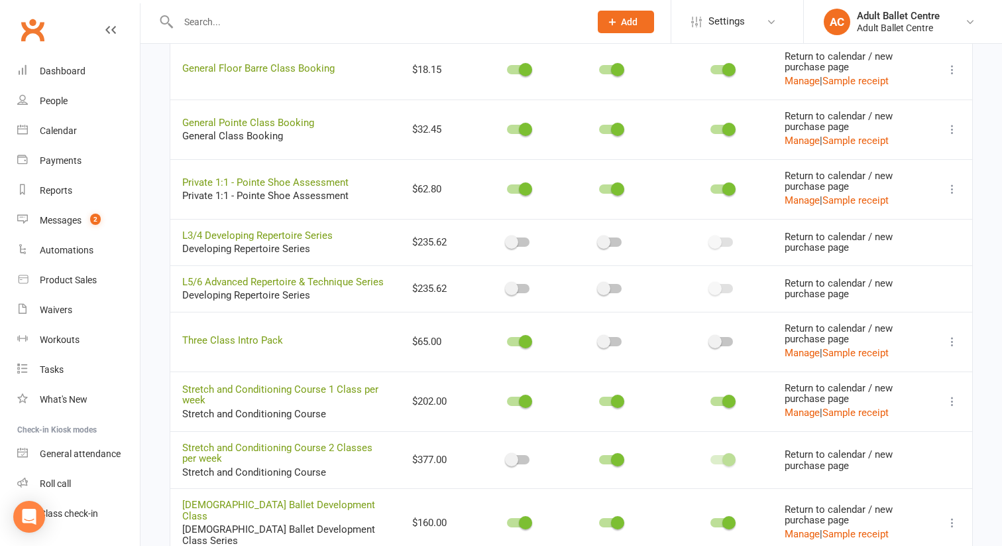
click at [611, 466] on span at bounding box center [617, 459] width 13 height 13
click at [599, 457] on input "checkbox" at bounding box center [599, 457] width 0 height 0
click at [711, 464] on div at bounding box center [722, 459] width 23 height 9
click at [711, 457] on input "checkbox" at bounding box center [711, 457] width 0 height 0
click at [723, 466] on span at bounding box center [729, 459] width 13 height 13
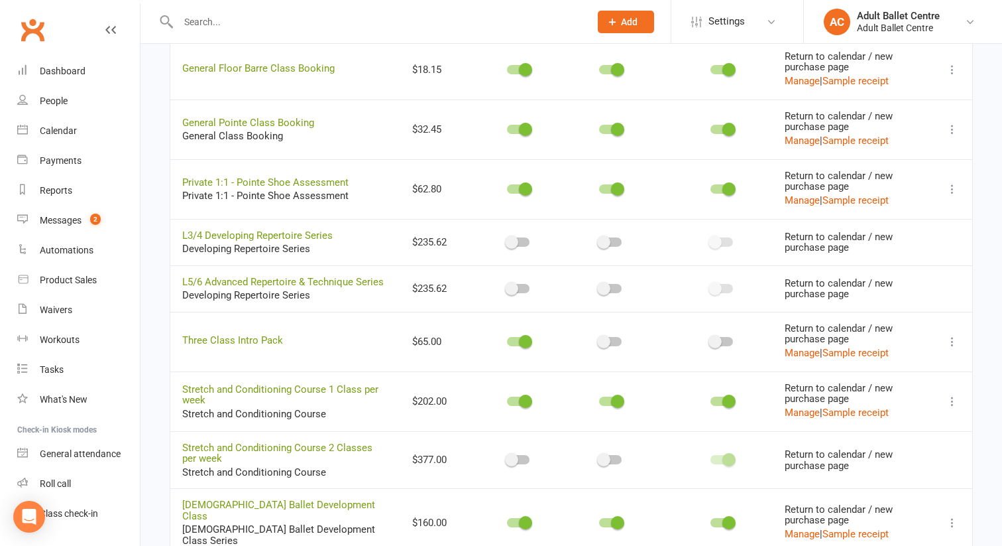
click at [711, 457] on input "checkbox" at bounding box center [711, 457] width 0 height 0
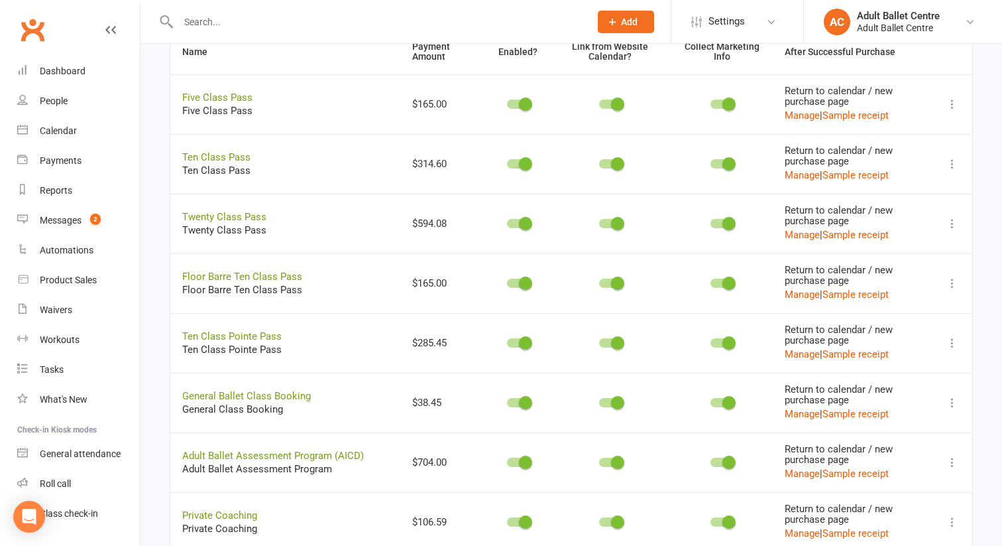
scroll to position [447, 0]
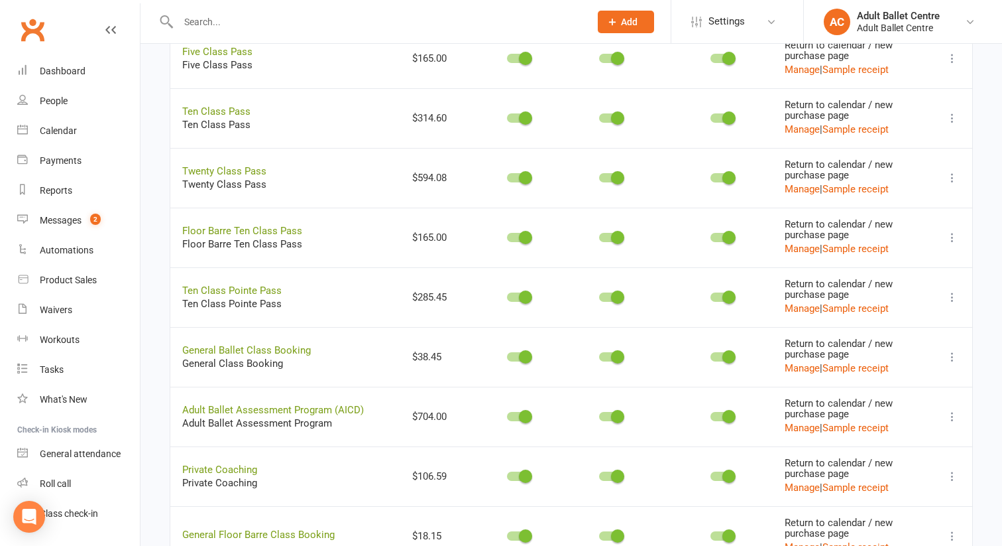
click at [599, 416] on div at bounding box center [610, 416] width 23 height 9
click at [599, 414] on input "checkbox" at bounding box center [599, 414] width 0 height 0
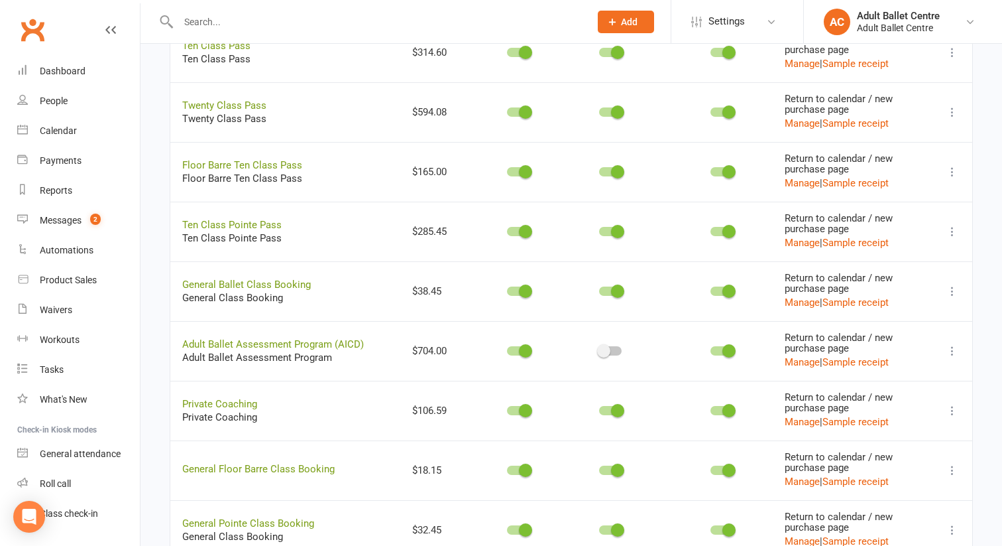
scroll to position [516, 0]
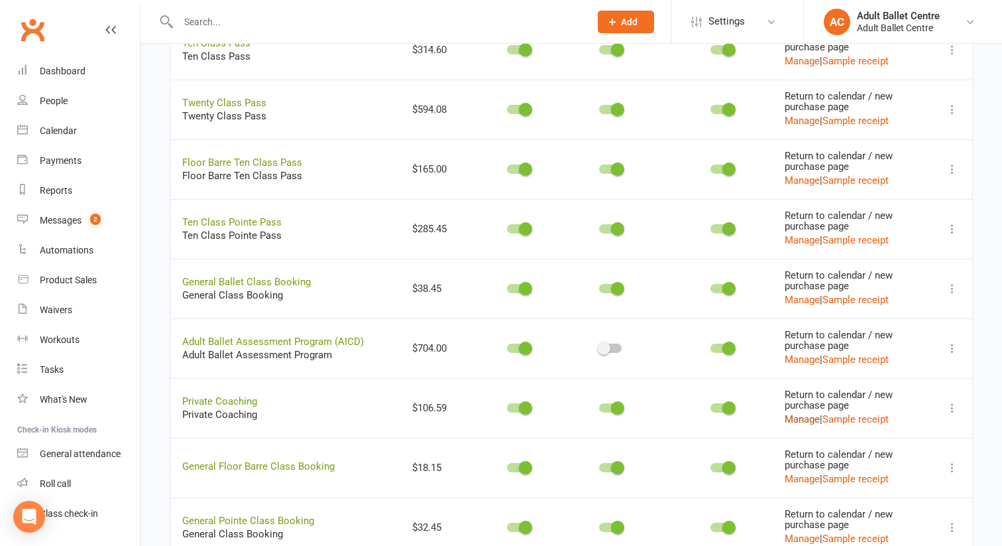
click at [788, 419] on button "Manage" at bounding box center [802, 419] width 35 height 16
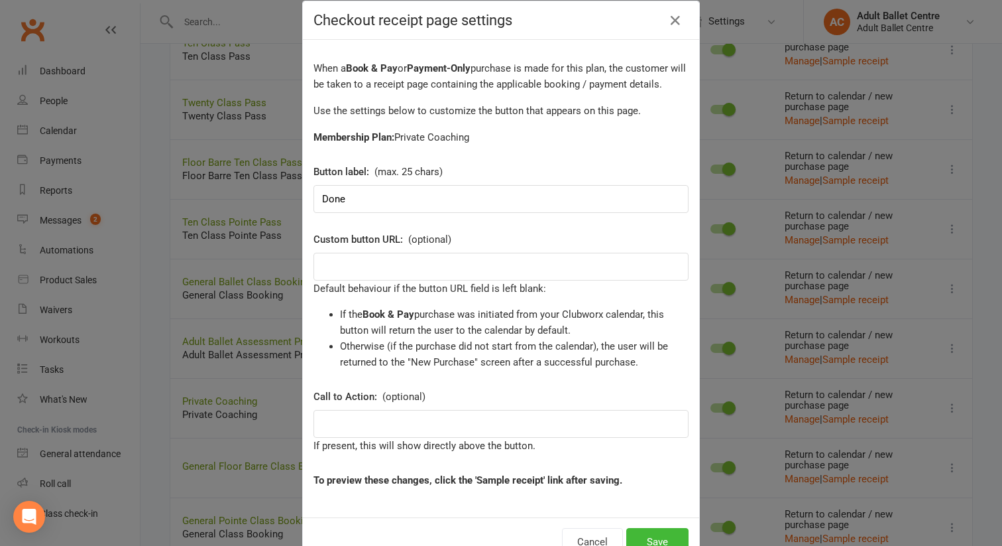
scroll to position [21, 0]
click at [923, 128] on div "Checkout receipt page settings When a Book & Pay or Payment-Only purchase is ma…" at bounding box center [501, 273] width 1002 height 546
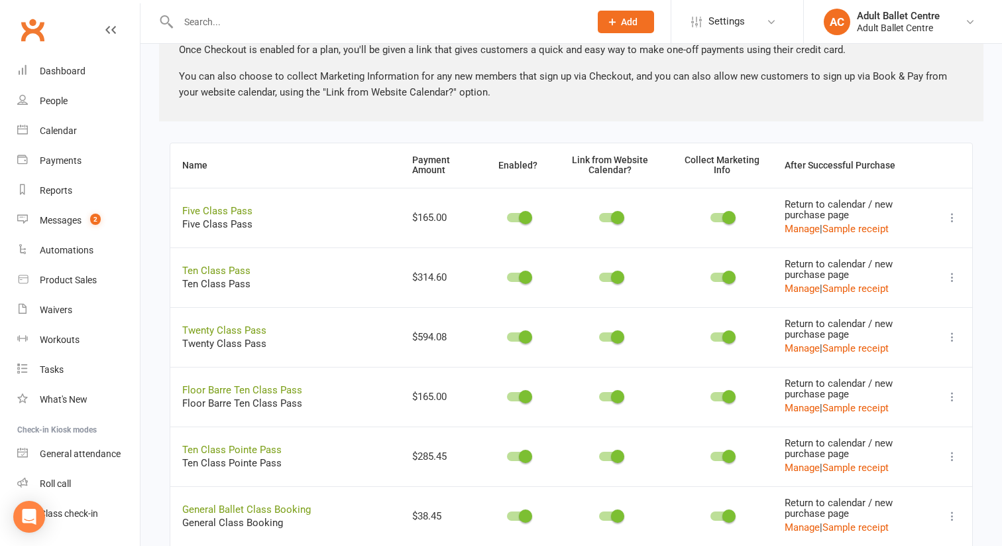
scroll to position [0, 0]
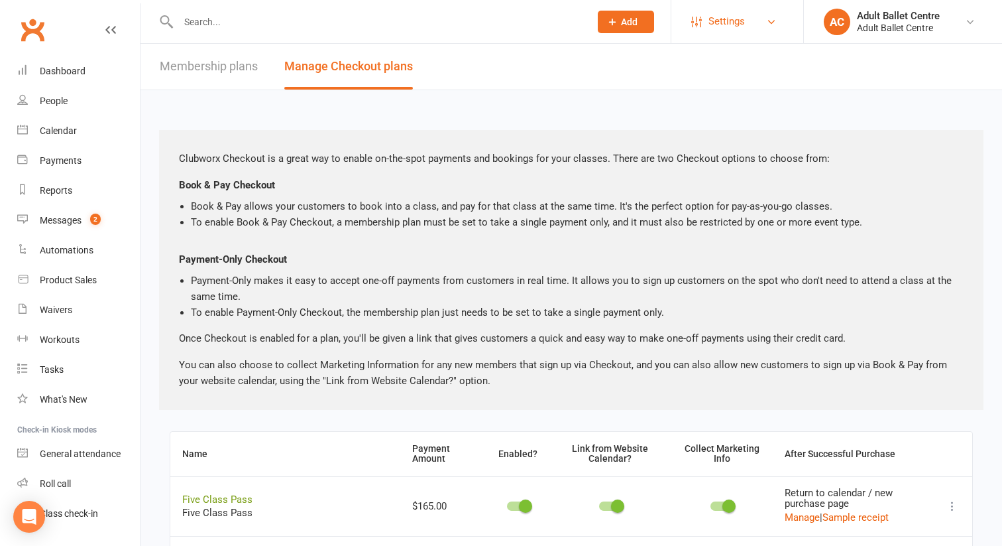
click at [731, 21] on span "Settings" at bounding box center [727, 22] width 36 height 30
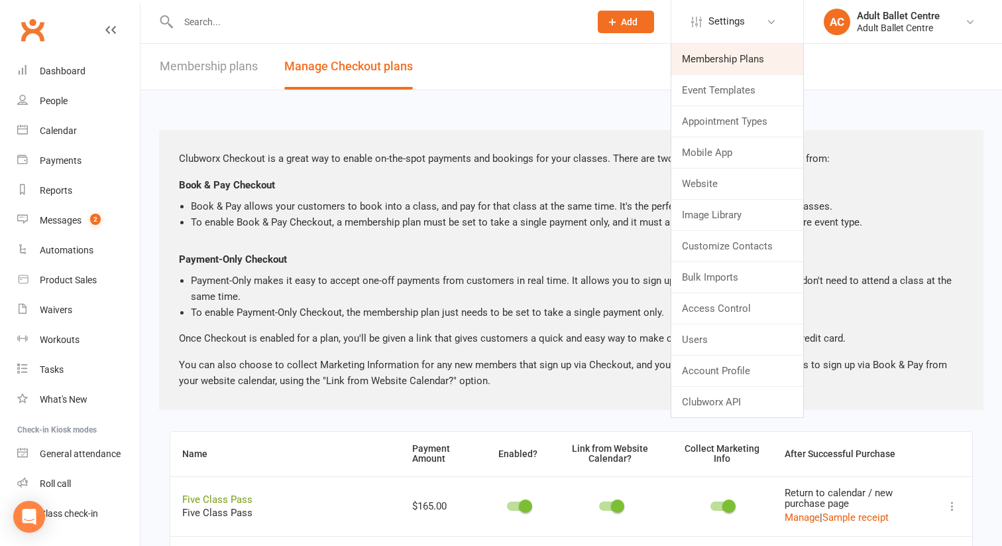
click at [721, 56] on link "Membership Plans" at bounding box center [738, 59] width 132 height 30
select select "50"
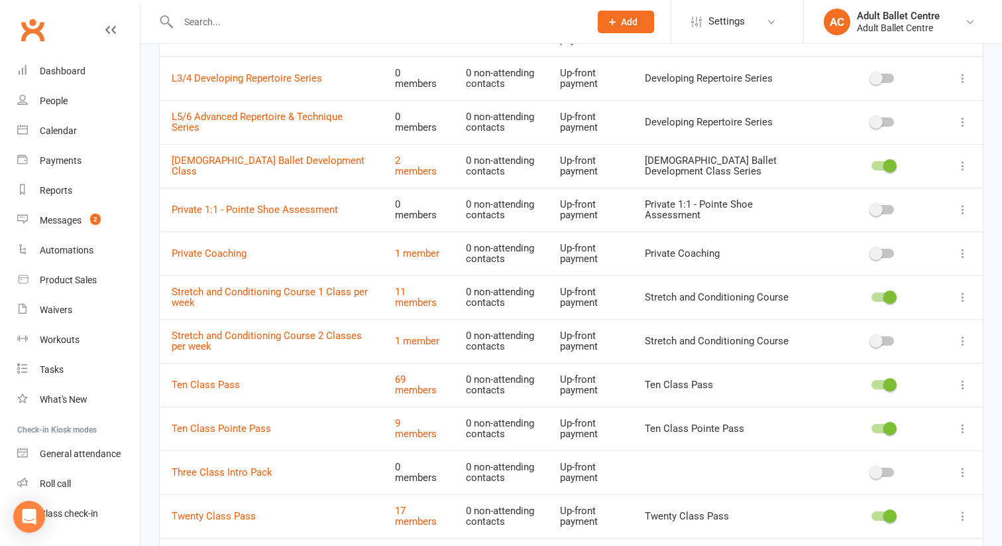
scroll to position [502, 0]
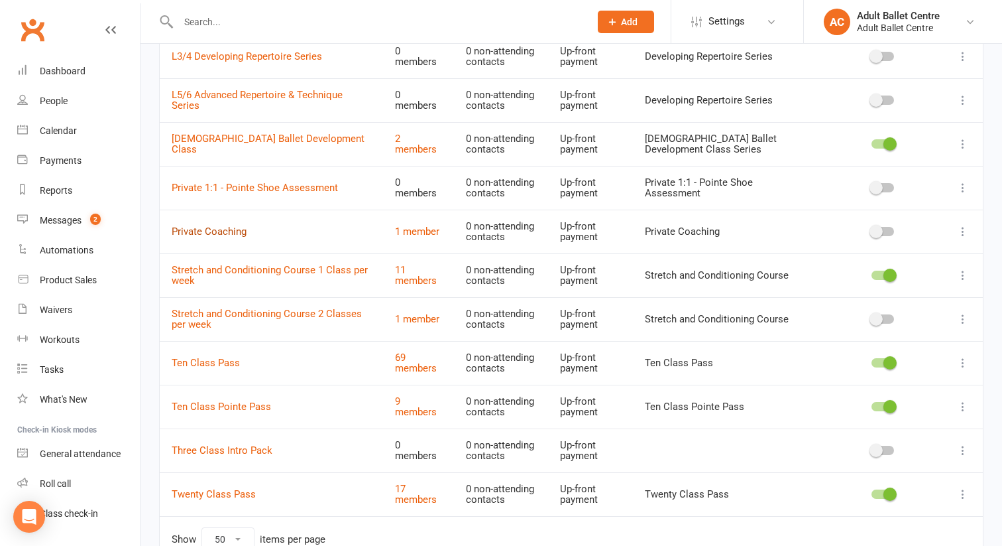
click at [229, 229] on link "Private Coaching" at bounding box center [209, 231] width 75 height 12
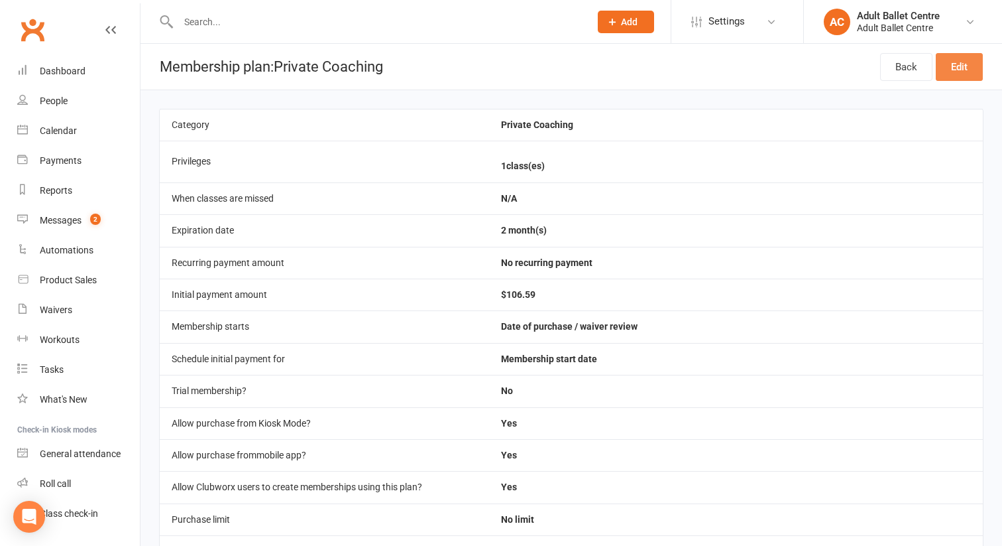
click at [961, 64] on link "Edit" at bounding box center [959, 67] width 47 height 28
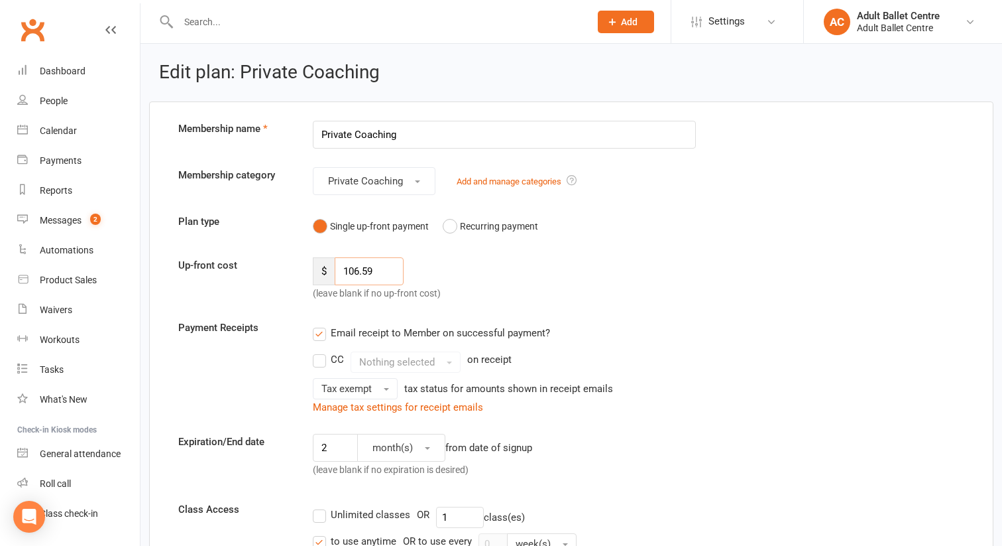
click at [359, 273] on input "106.59" at bounding box center [369, 271] width 69 height 28
click at [377, 273] on input "125.59" at bounding box center [369, 271] width 69 height 28
click at [341, 391] on span "Tax exempt" at bounding box center [347, 389] width 50 height 12
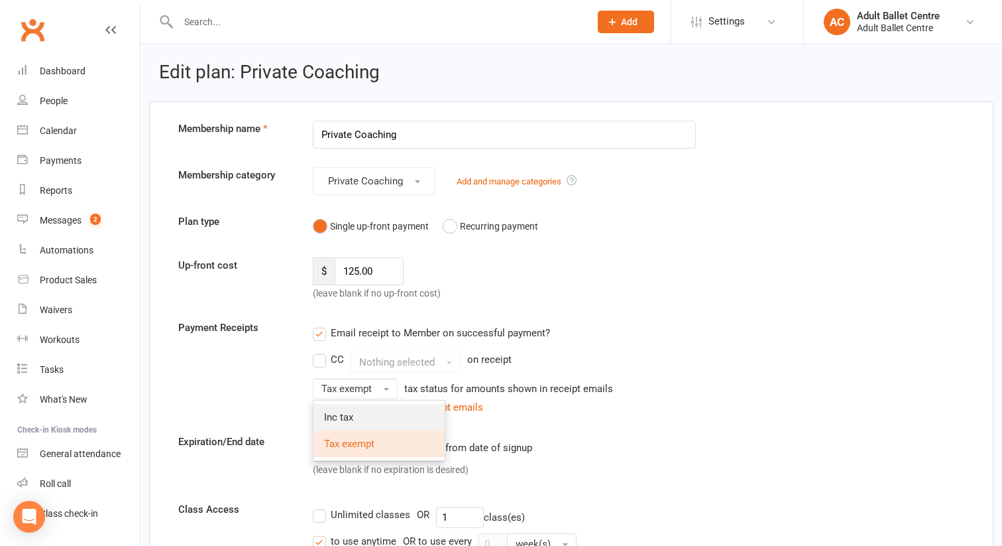
click at [342, 411] on span "Inc tax" at bounding box center [338, 417] width 29 height 12
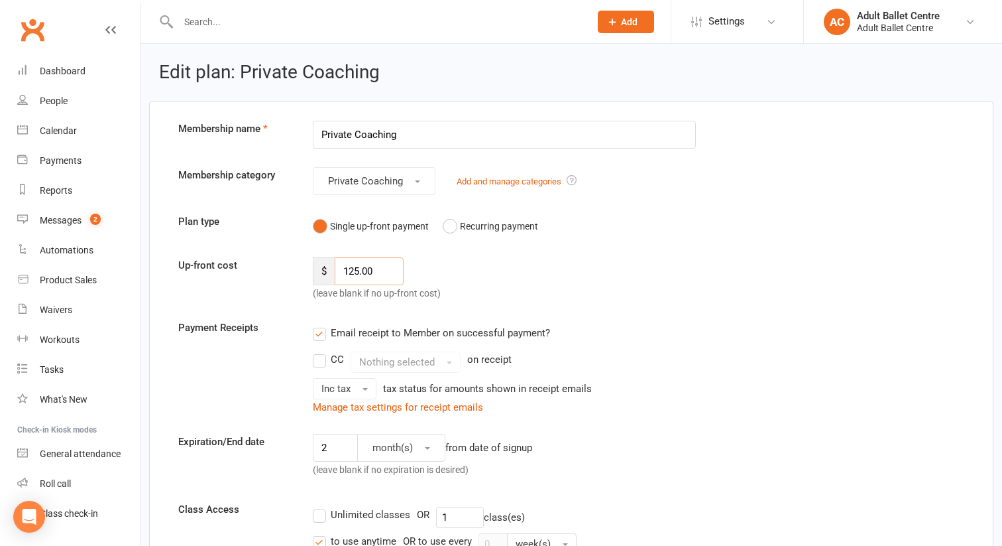
click at [358, 272] on input "125.00" at bounding box center [369, 271] width 69 height 28
type input "1.00"
